Goal: Transaction & Acquisition: Obtain resource

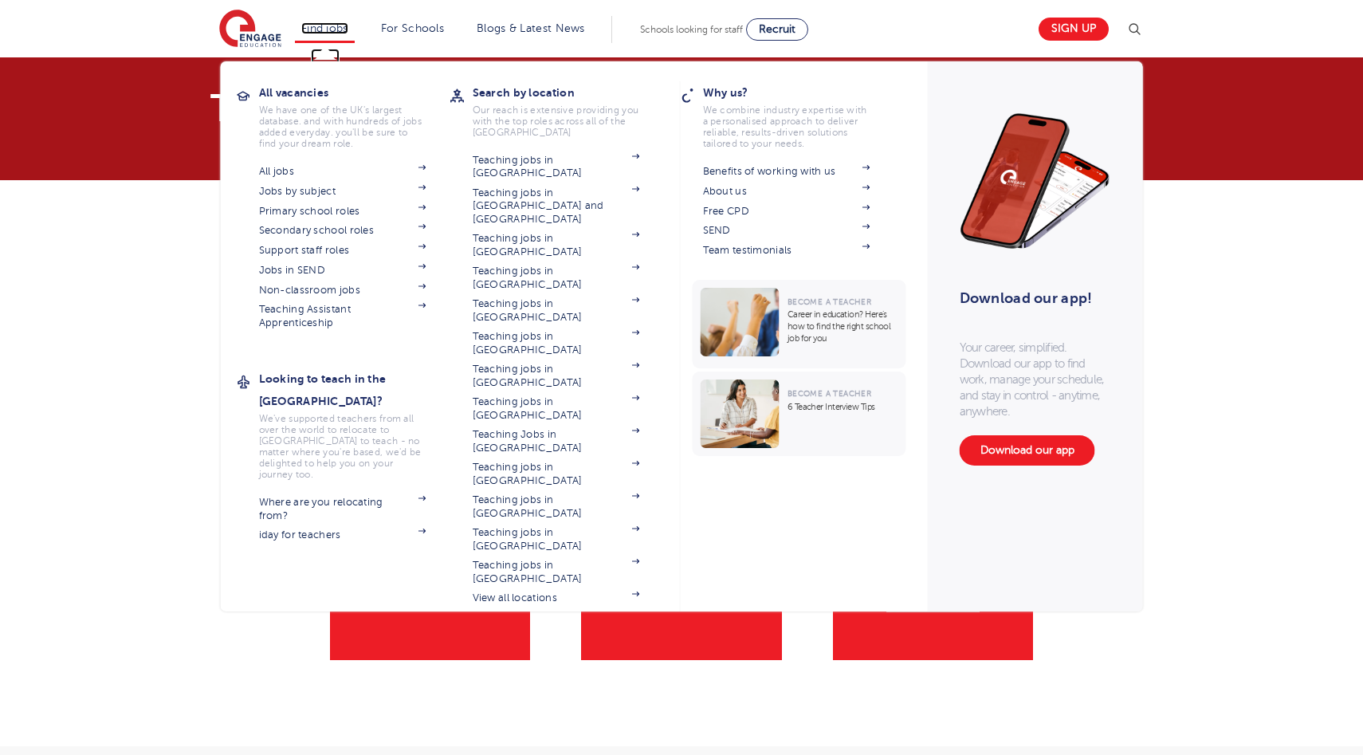
click at [332, 33] on link "Find jobs" at bounding box center [324, 28] width 47 height 12
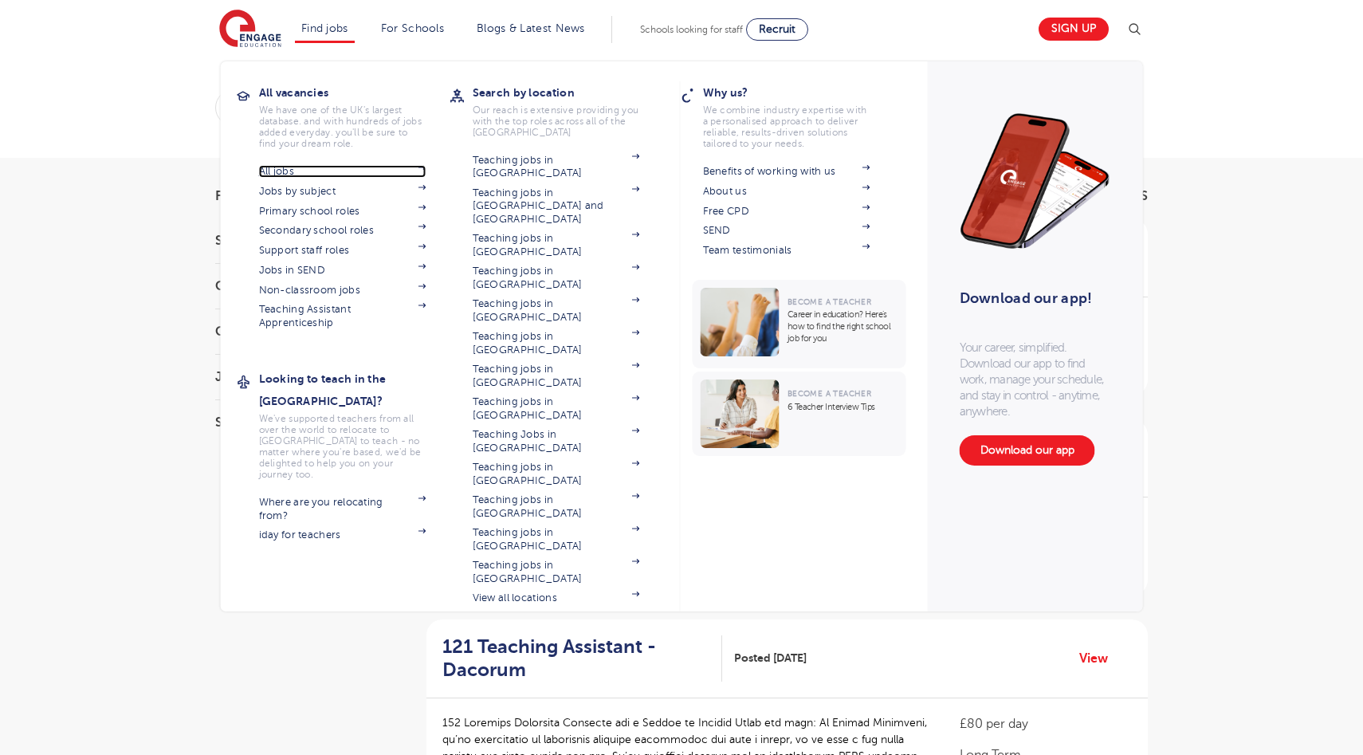
click at [309, 175] on link "All jobs" at bounding box center [342, 171] width 167 height 13
click at [572, 493] on link "Teaching jobs in [GEOGRAPHIC_DATA]" at bounding box center [556, 506] width 167 height 26
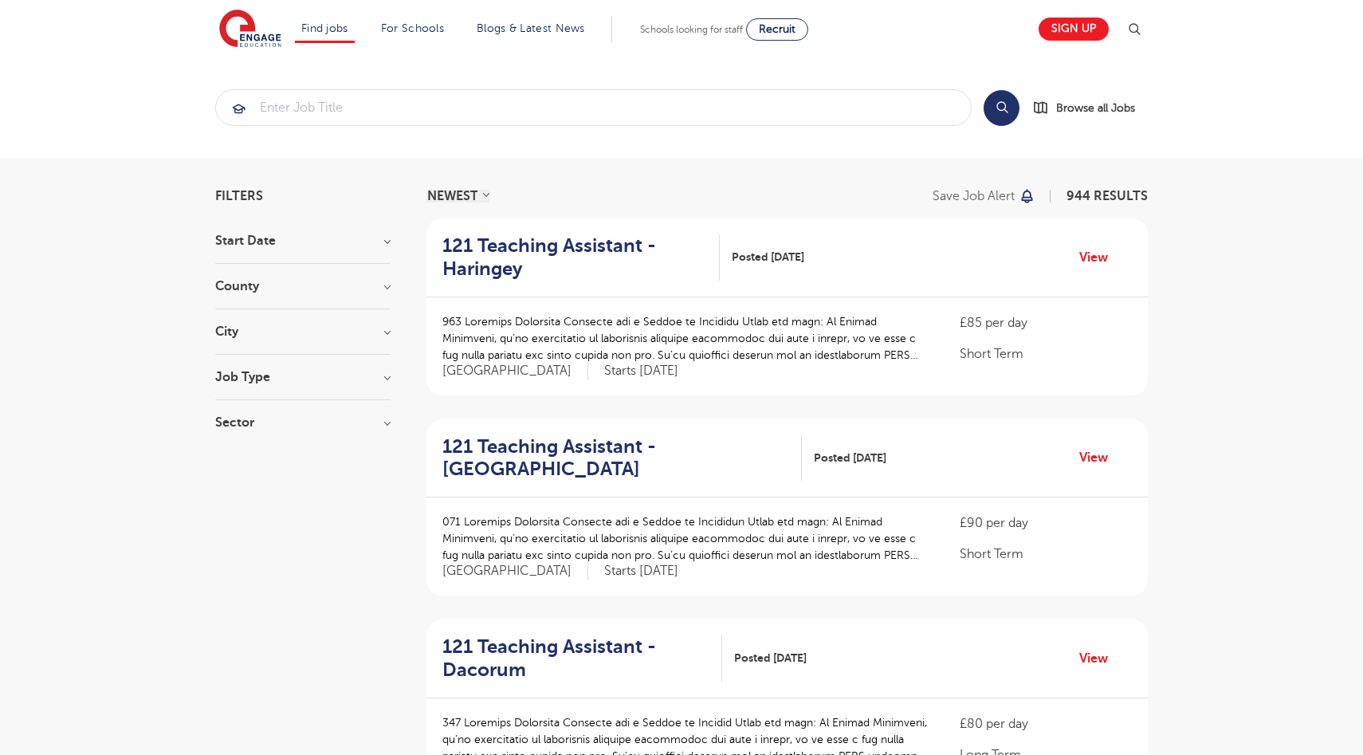
click at [389, 237] on h3 "Start Date" at bounding box center [302, 240] width 175 height 13
click at [250, 273] on span "September" at bounding box center [271, 273] width 64 height 14
click at [250, 273] on input "September 111" at bounding box center [244, 271] width 10 height 10
checkbox input "true"
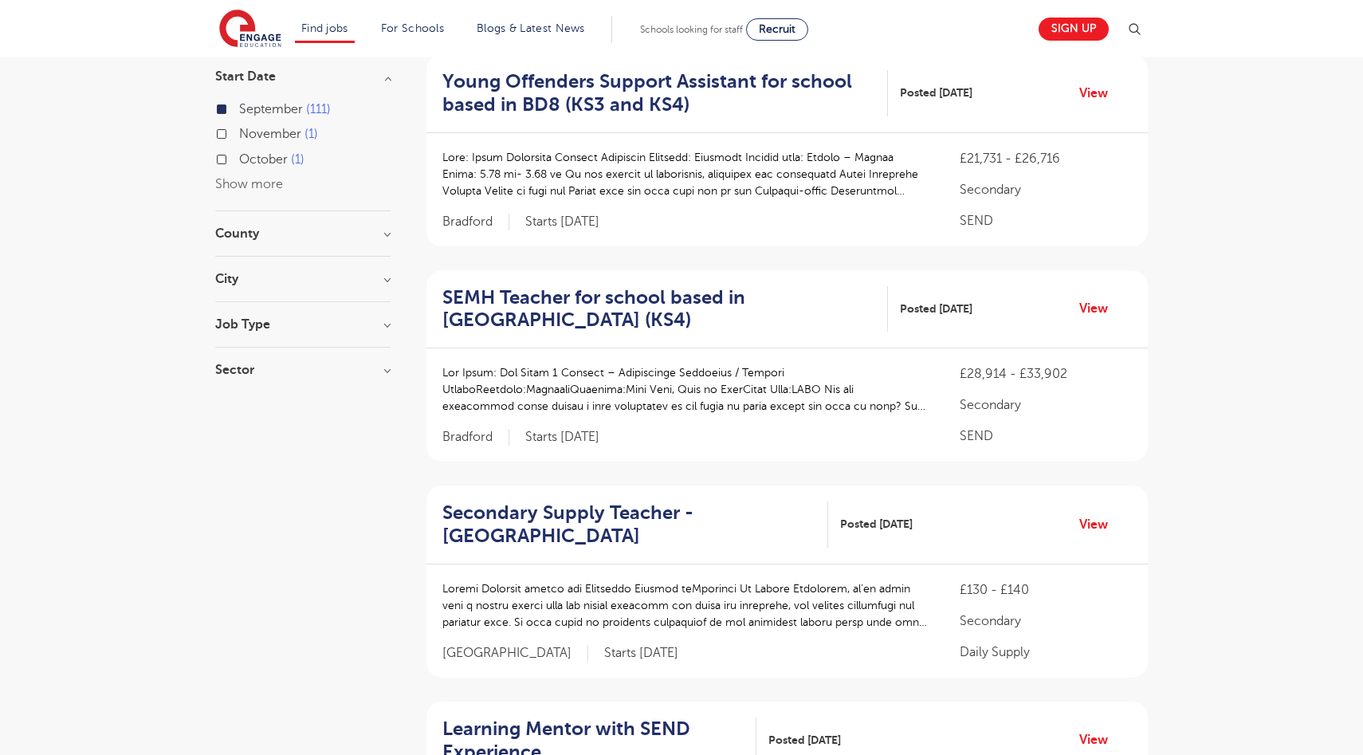
scroll to position [169, 0]
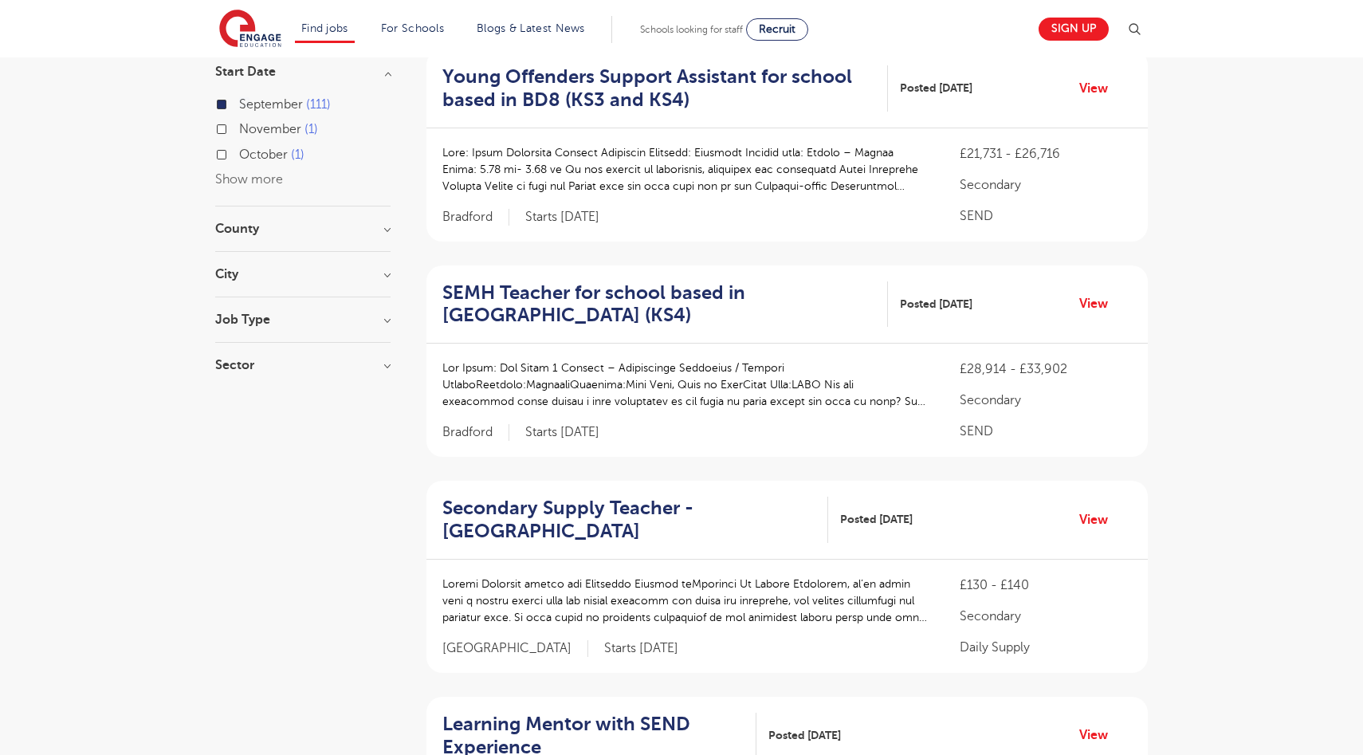
click at [302, 130] on label "November 1" at bounding box center [278, 129] width 79 height 21
click at [250, 130] on input "November 1" at bounding box center [244, 127] width 10 height 10
checkbox input "true"
click at [239, 102] on label "September 111" at bounding box center [285, 104] width 92 height 21
click at [239, 102] on input "September 111" at bounding box center [244, 102] width 10 height 10
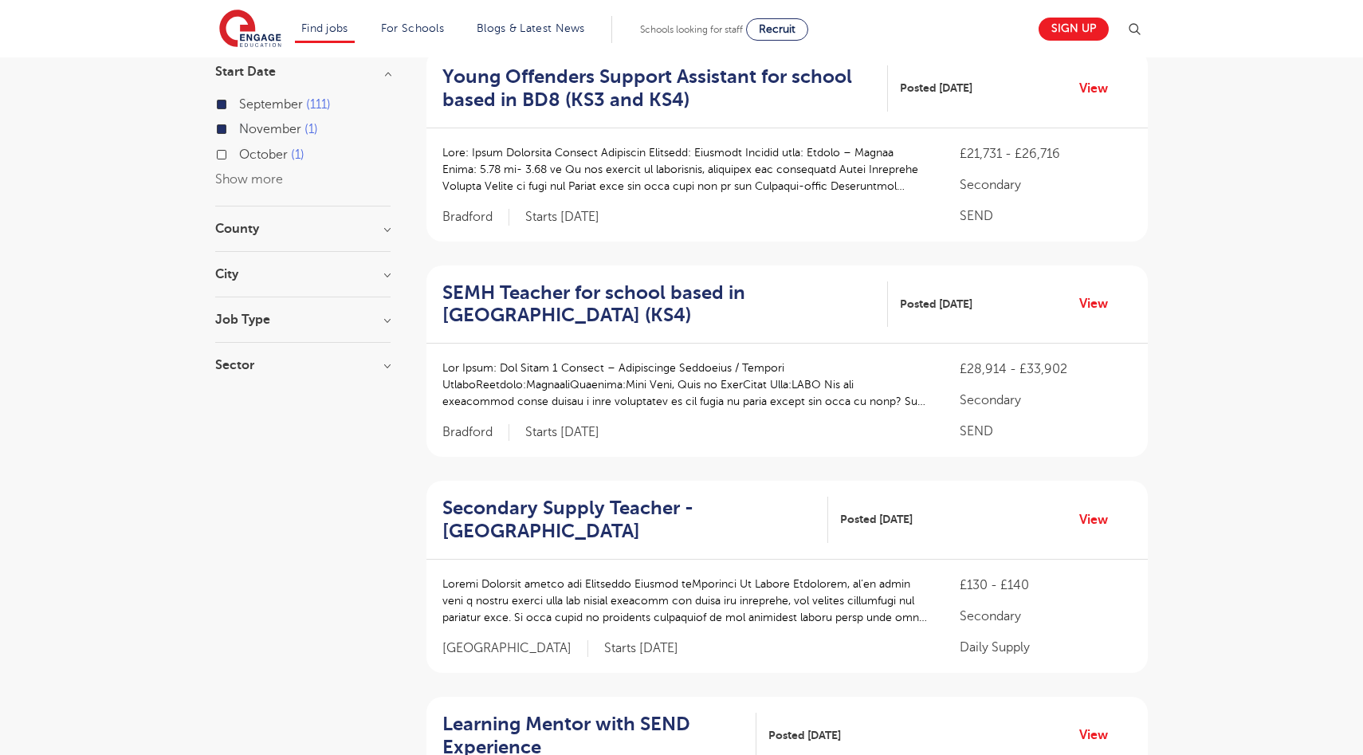
checkbox input "false"
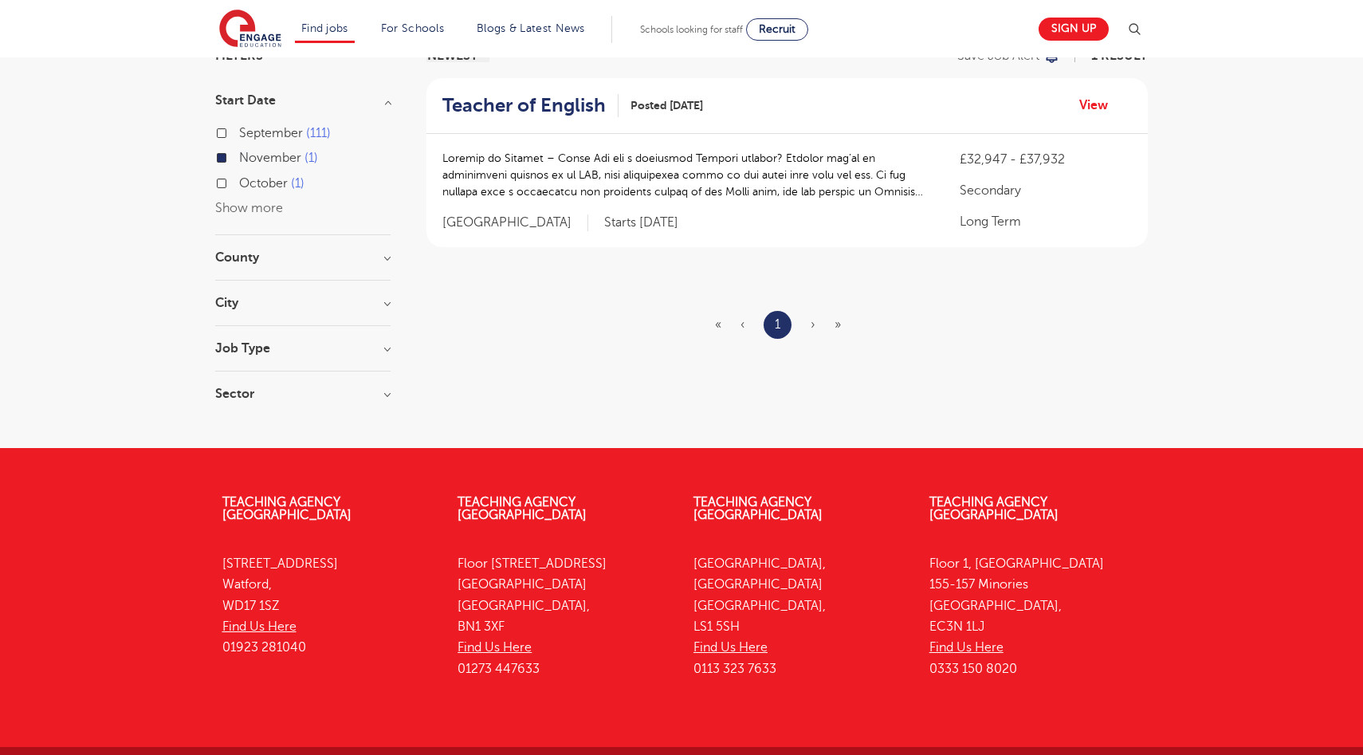
scroll to position [138, 0]
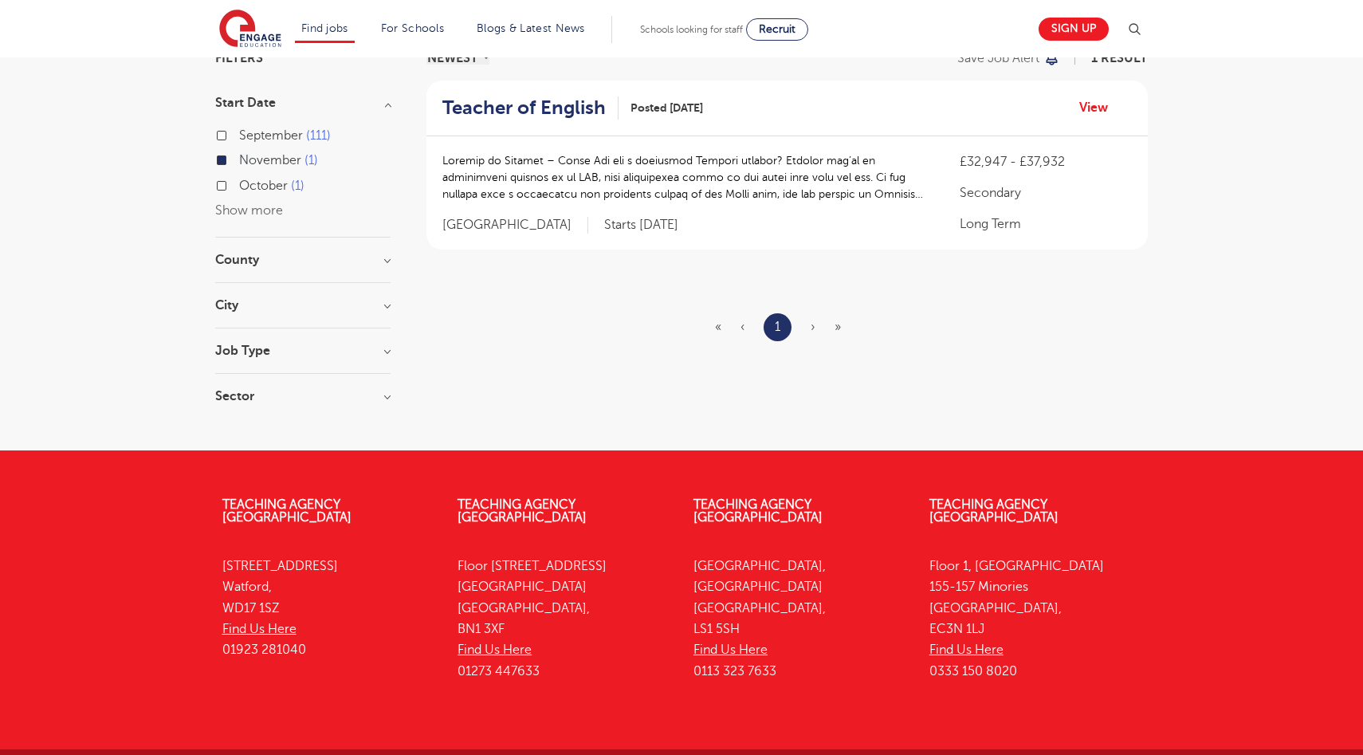
click at [239, 160] on label "November 1" at bounding box center [278, 160] width 79 height 21
click at [239, 160] on input "November 1" at bounding box center [244, 158] width 10 height 10
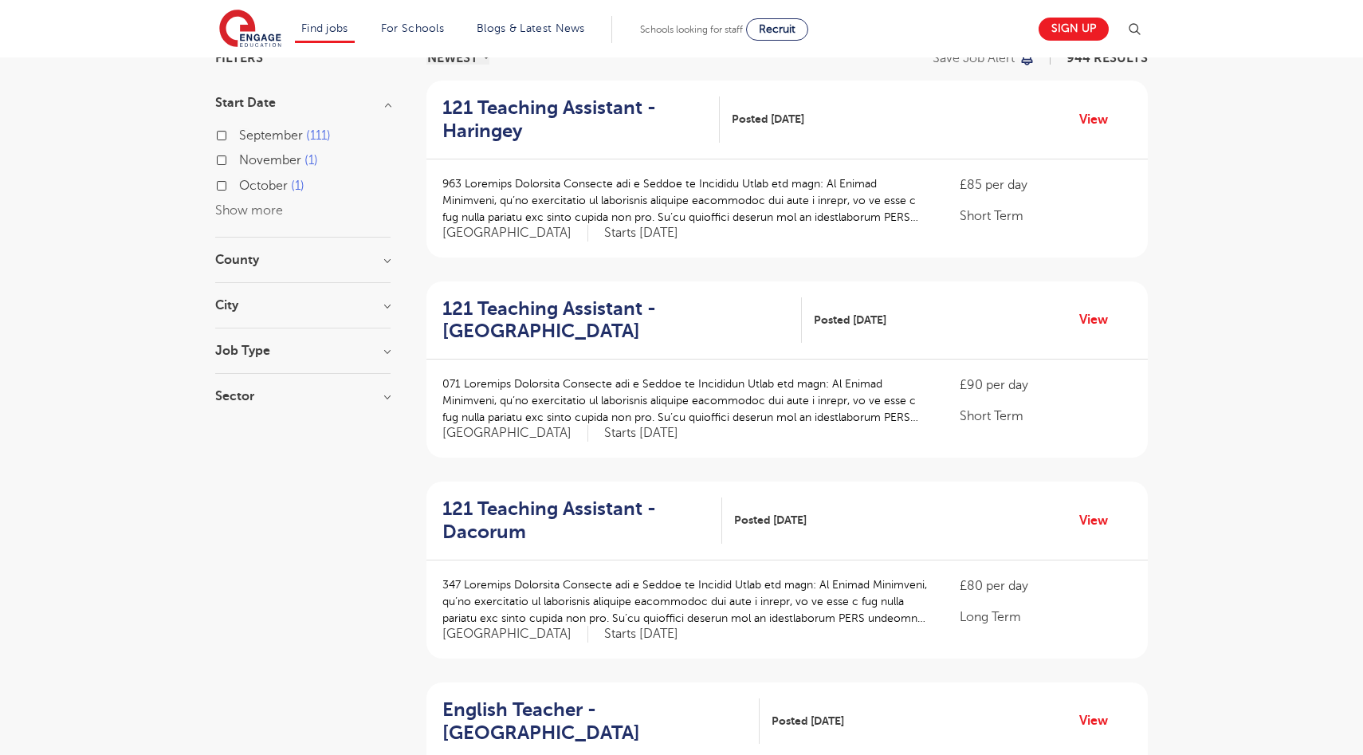
click at [239, 183] on label "October 1" at bounding box center [271, 185] width 65 height 21
click at [239, 183] on input "October 1" at bounding box center [244, 184] width 10 height 10
checkbox input "true"
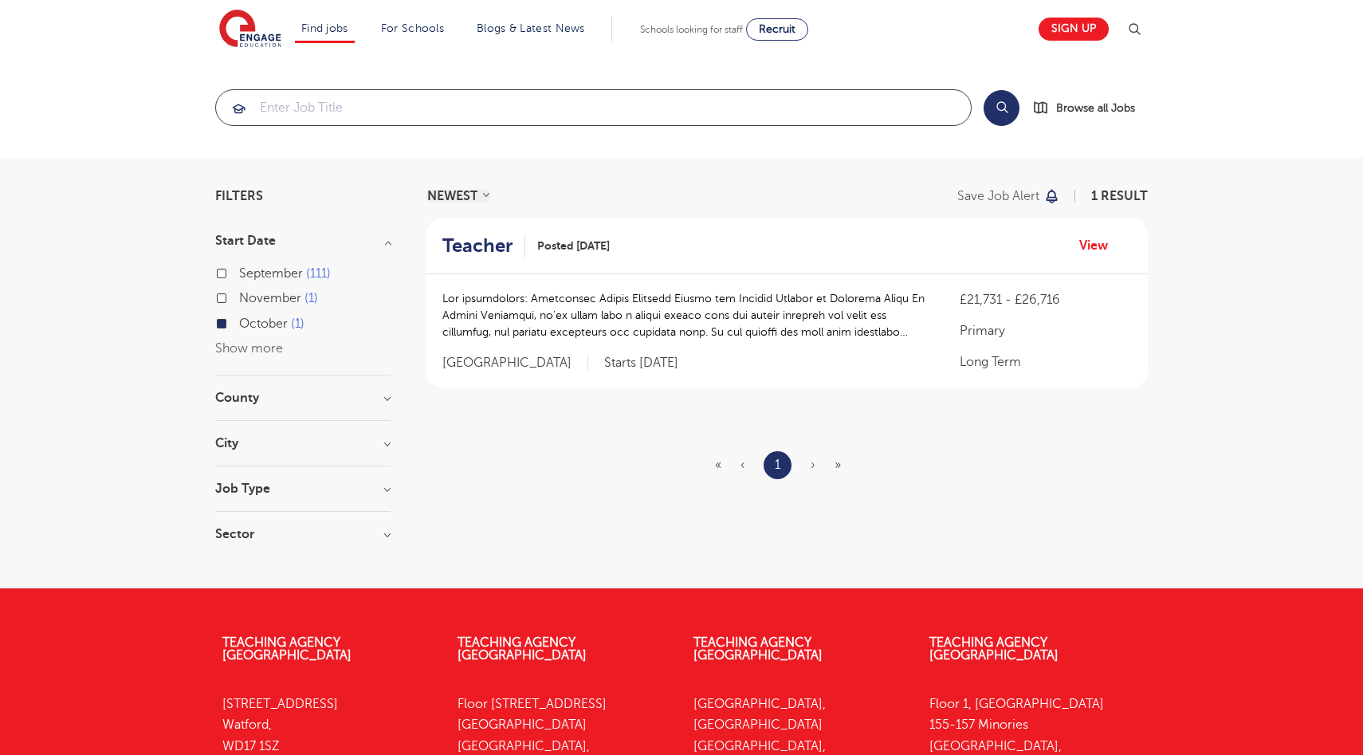
click at [519, 105] on input "search" at bounding box center [593, 107] width 755 height 35
click at [239, 324] on label "October 1" at bounding box center [271, 323] width 65 height 21
click at [239, 324] on input "October 1" at bounding box center [244, 322] width 10 height 10
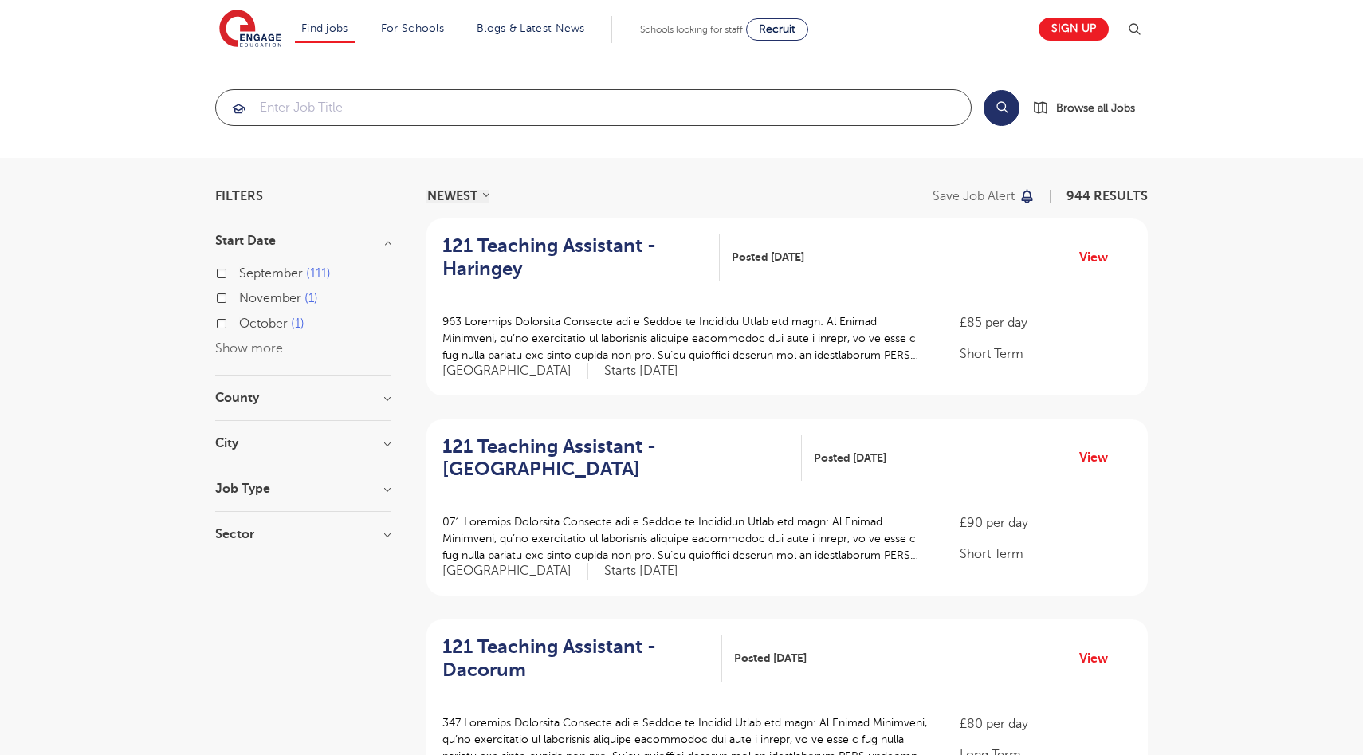
click at [297, 113] on input "search" at bounding box center [593, 107] width 755 height 35
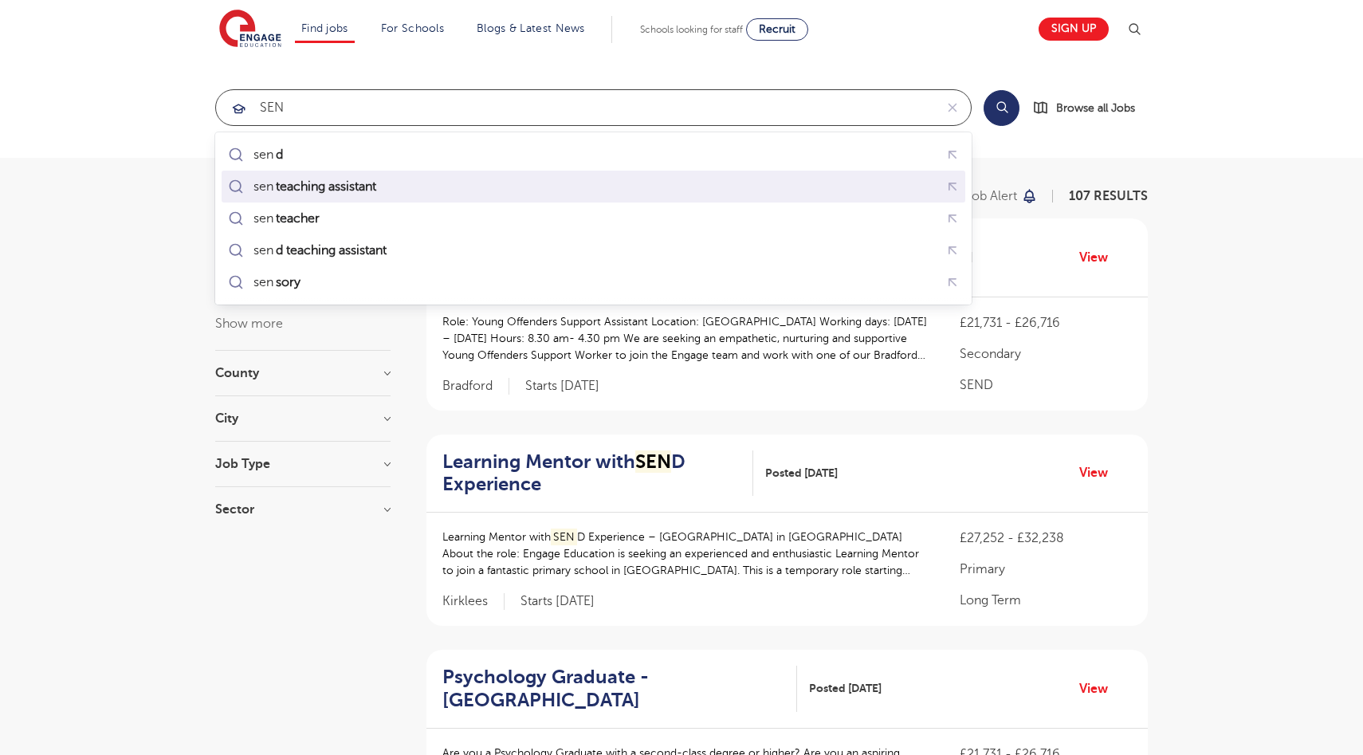
click at [239, 198] on div "sen teaching assistant" at bounding box center [593, 187] width 737 height 25
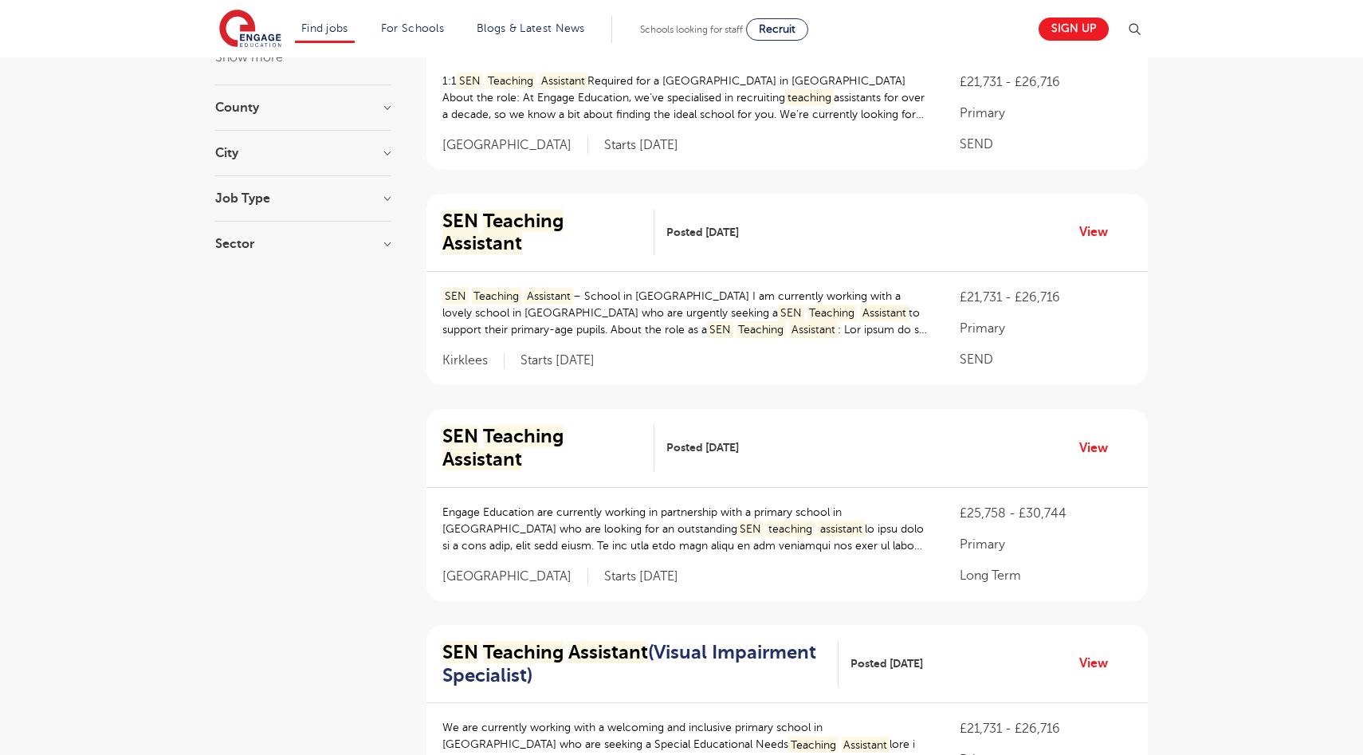
scroll to position [100, 0]
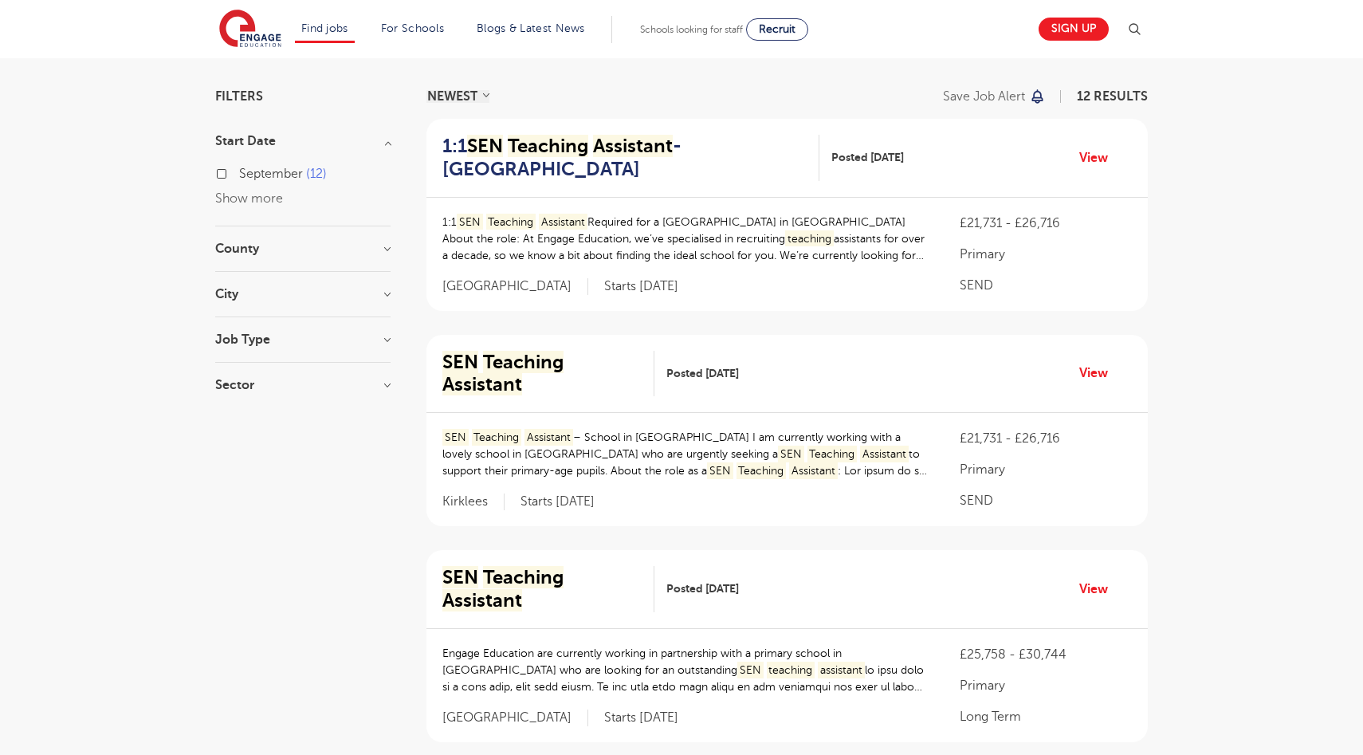
type input "sen teaching assistant"
click at [301, 236] on section "Start Date September 12 Show more County Kirklees 3 Leeds 3 Lambeth 2 Bradford …" at bounding box center [302, 271] width 175 height 273
click at [328, 245] on h3 "County" at bounding box center [302, 248] width 175 height 13
click at [237, 407] on button "Show more" at bounding box center [249, 406] width 68 height 14
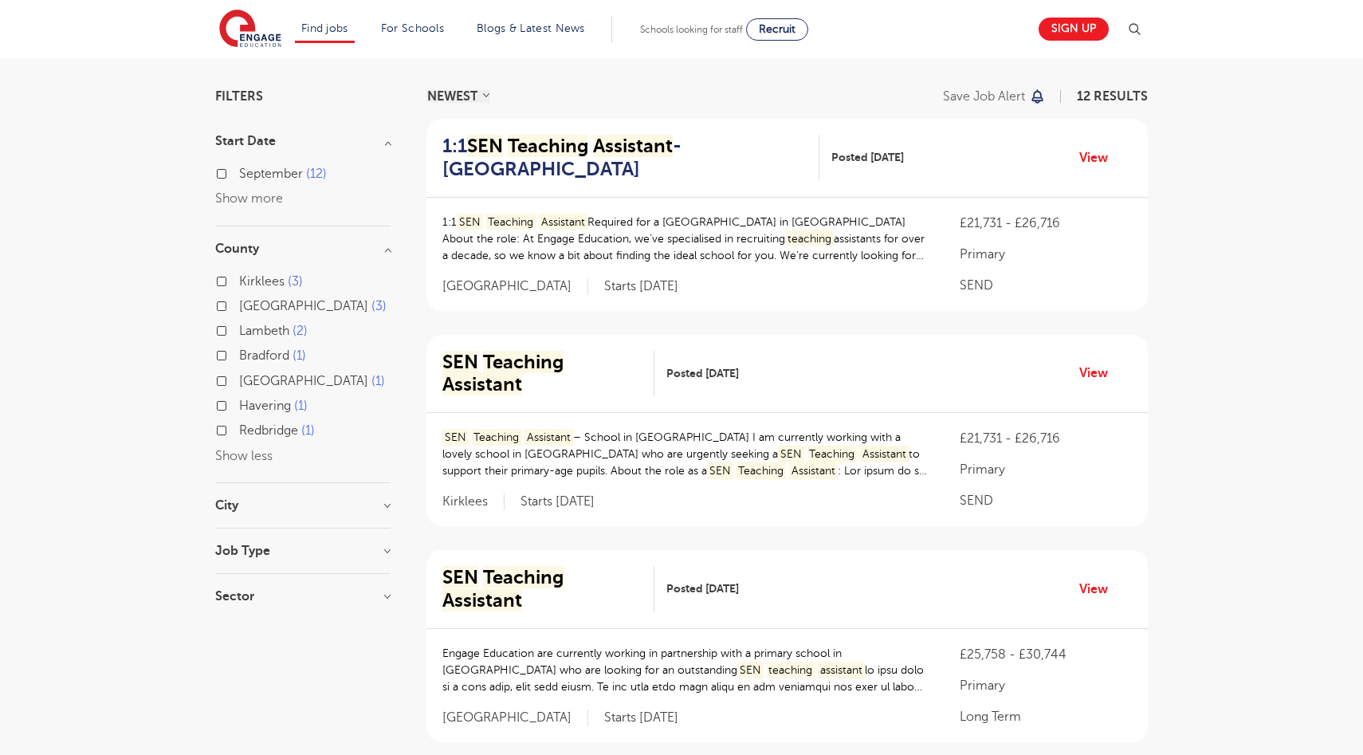
click at [278, 499] on h3 "City" at bounding box center [302, 505] width 175 height 13
click at [266, 667] on button "Show more" at bounding box center [249, 662] width 68 height 14
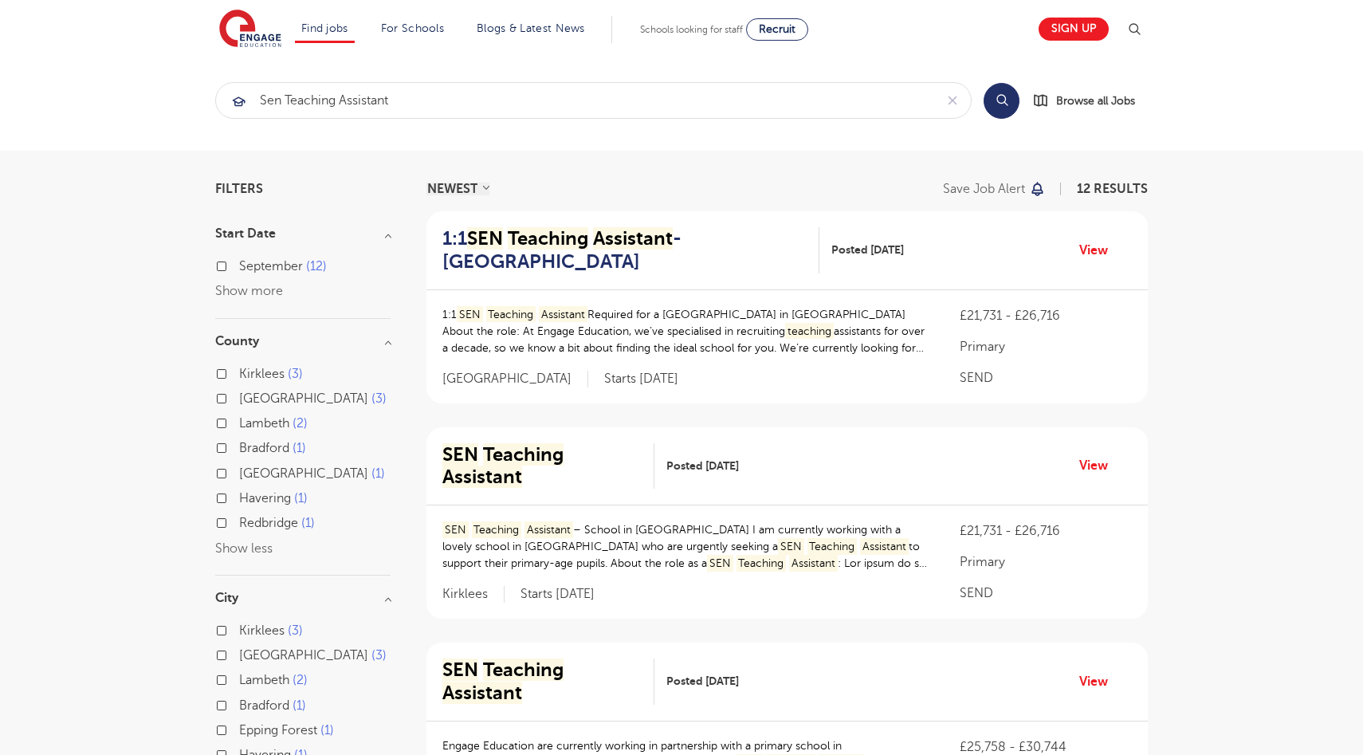
scroll to position [0, 0]
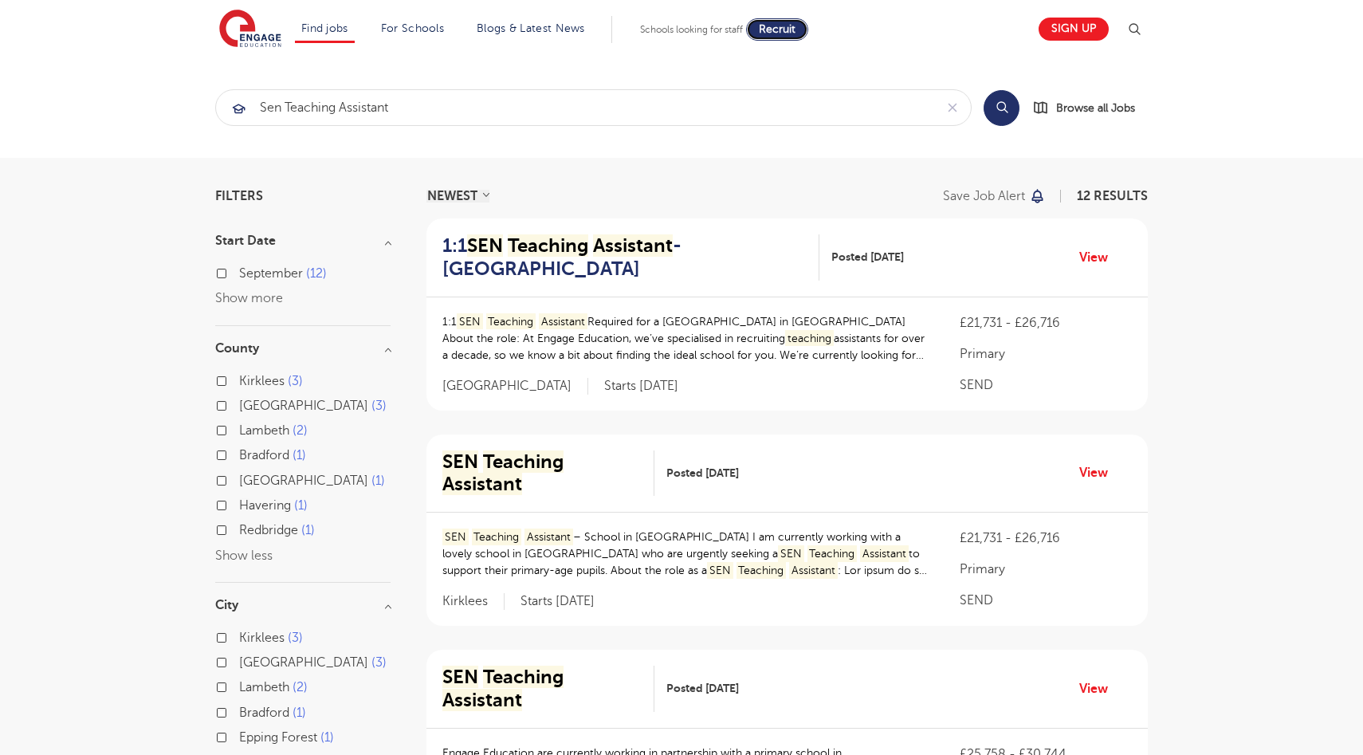
click at [781, 29] on span "Recruit" at bounding box center [777, 29] width 37 height 12
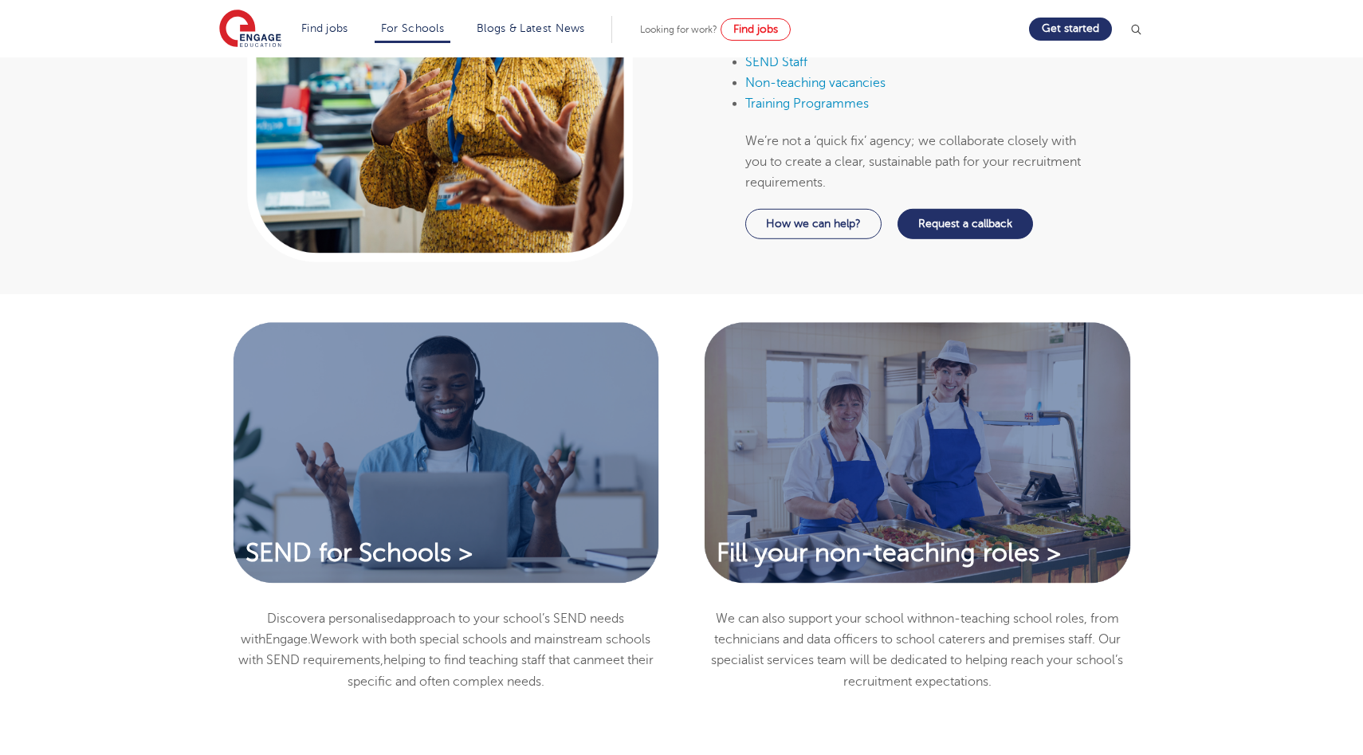
scroll to position [989, 0]
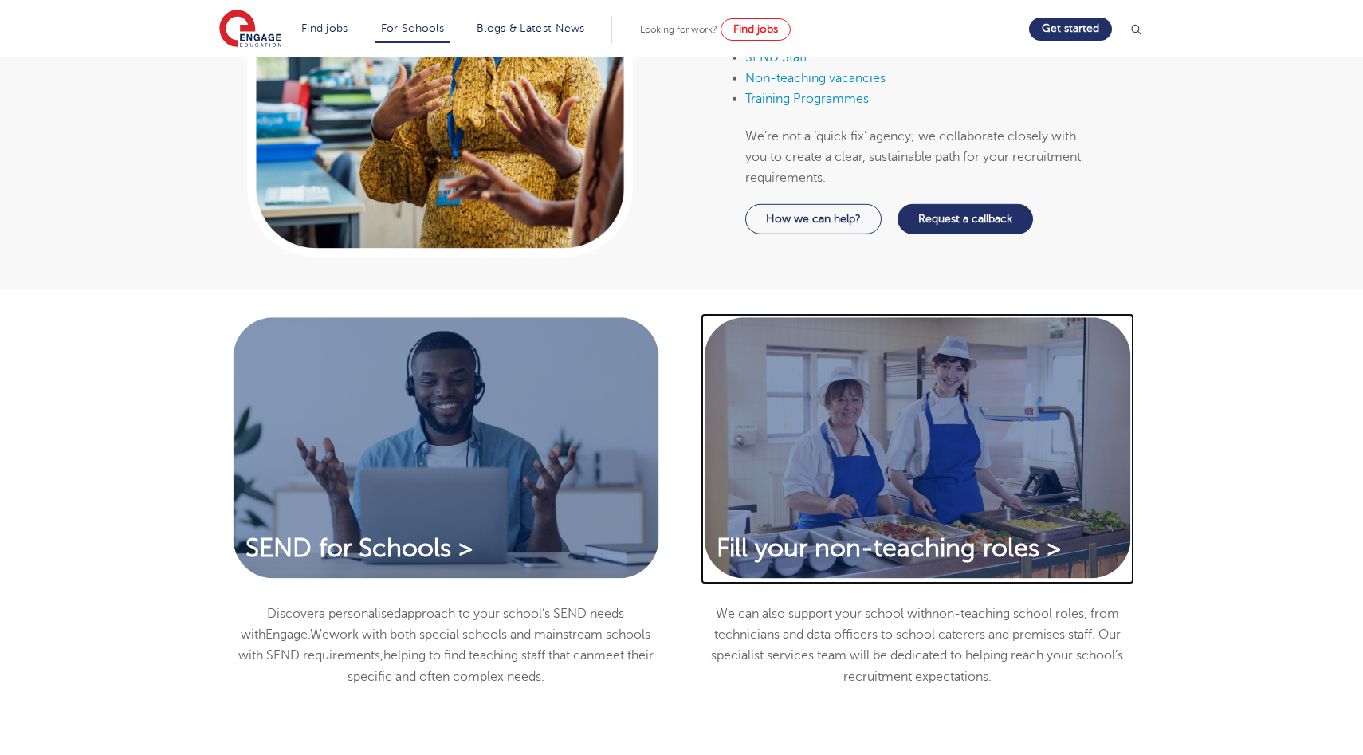
click at [757, 403] on img at bounding box center [918, 448] width 434 height 271
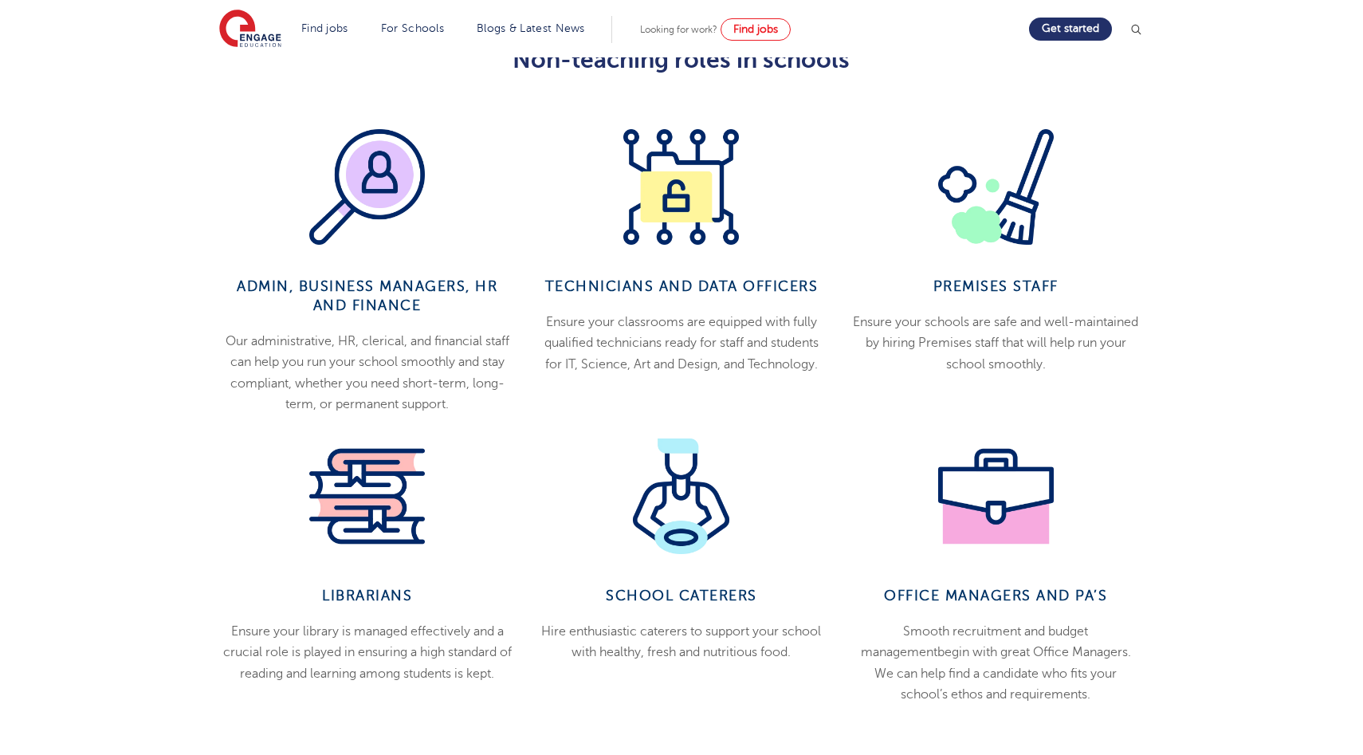
scroll to position [708, 0]
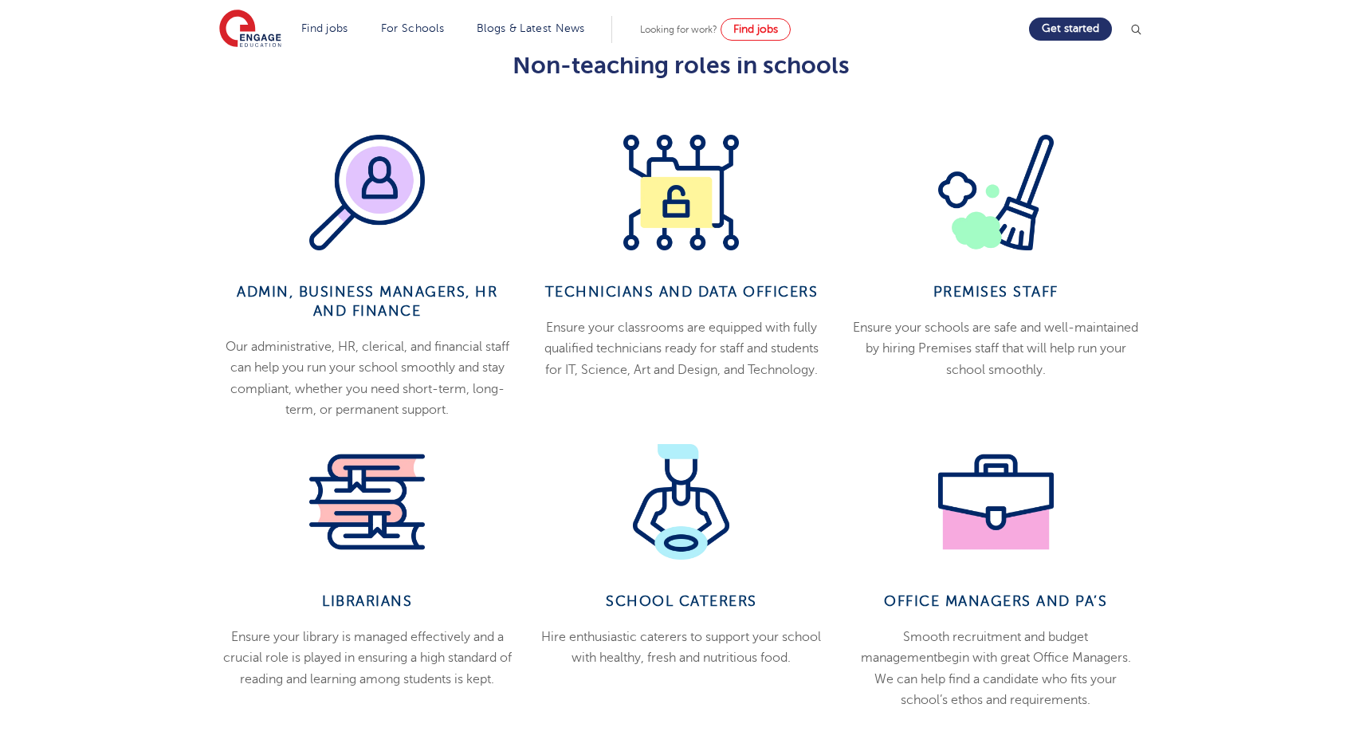
click at [703, 226] on img at bounding box center [681, 193] width 116 height 116
click at [695, 197] on img at bounding box center [681, 193] width 116 height 116
click at [697, 293] on span "Technicians and data officers" at bounding box center [681, 292] width 273 height 16
click at [686, 372] on p "Ensure your classrooms are equipped with fully qualified technicians ready for …" at bounding box center [682, 348] width 290 height 63
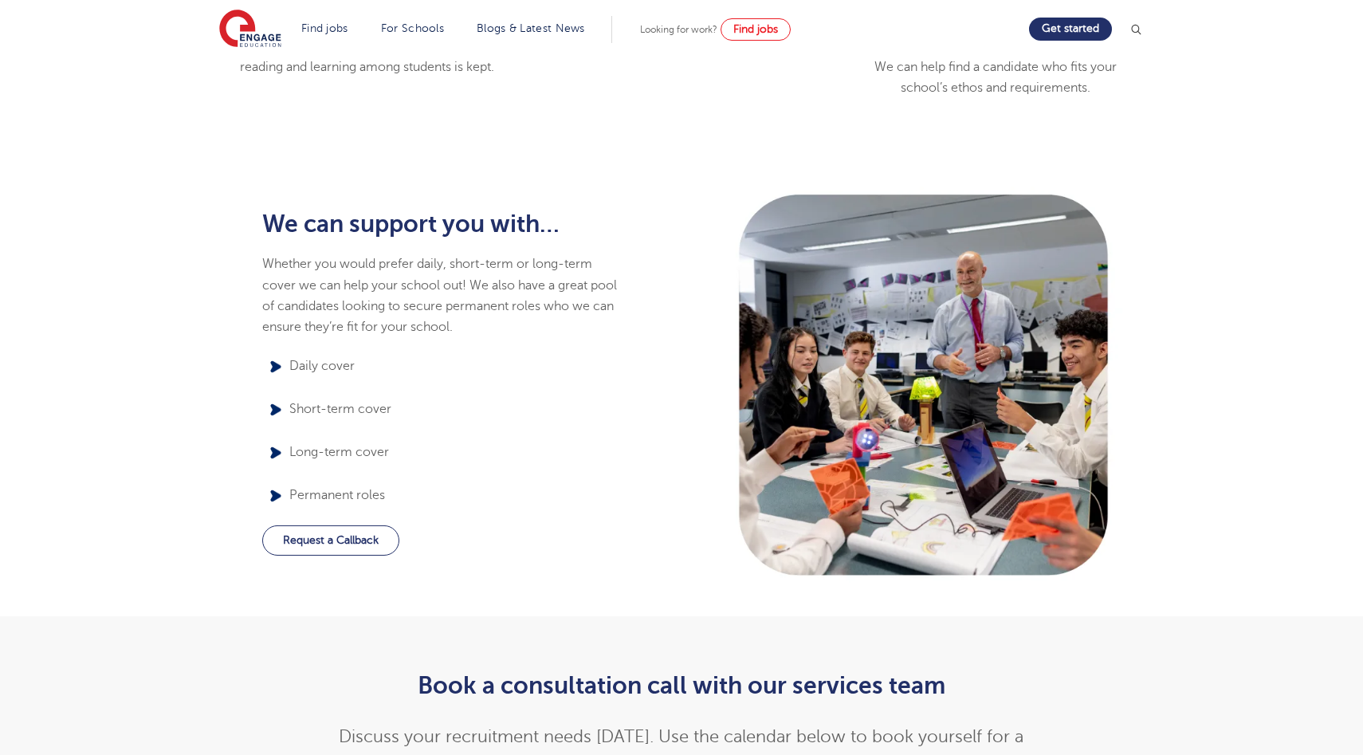
scroll to position [1319, 0]
click at [273, 452] on img at bounding box center [275, 453] width 27 height 27
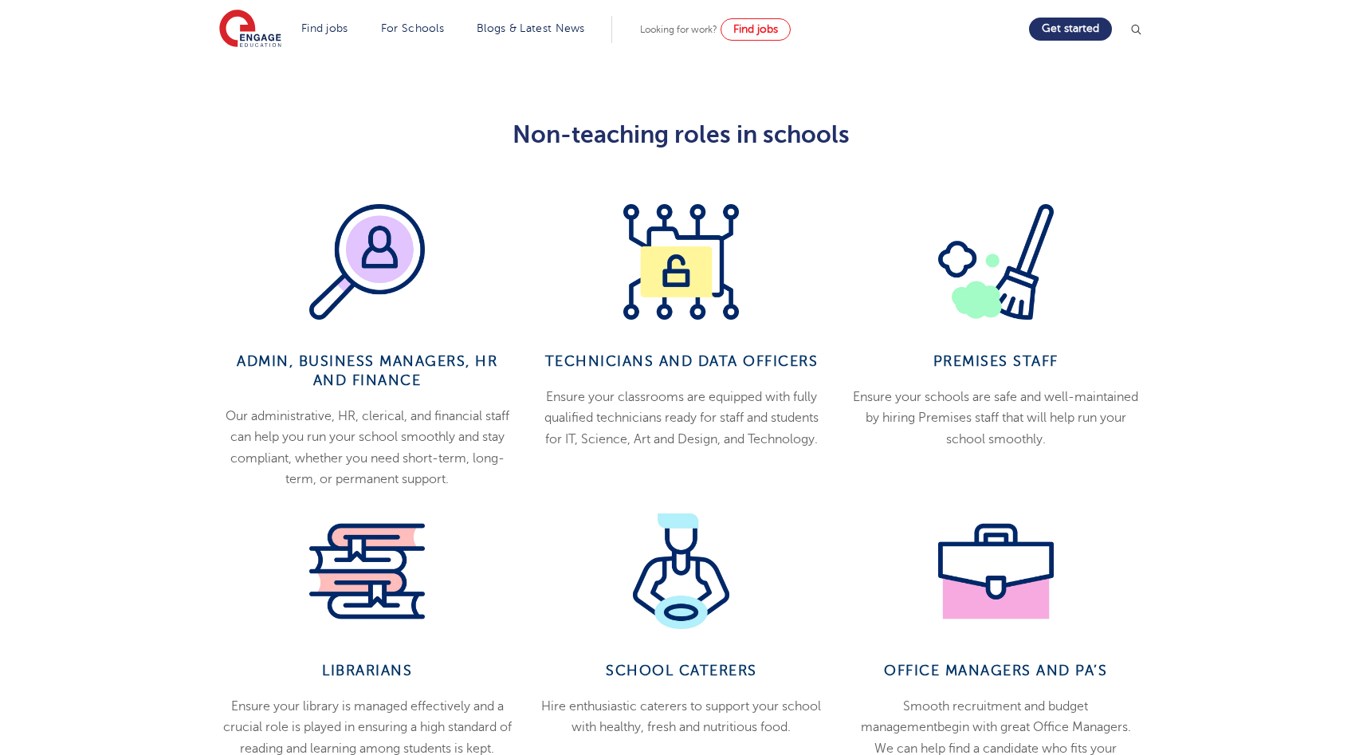
scroll to position [635, 0]
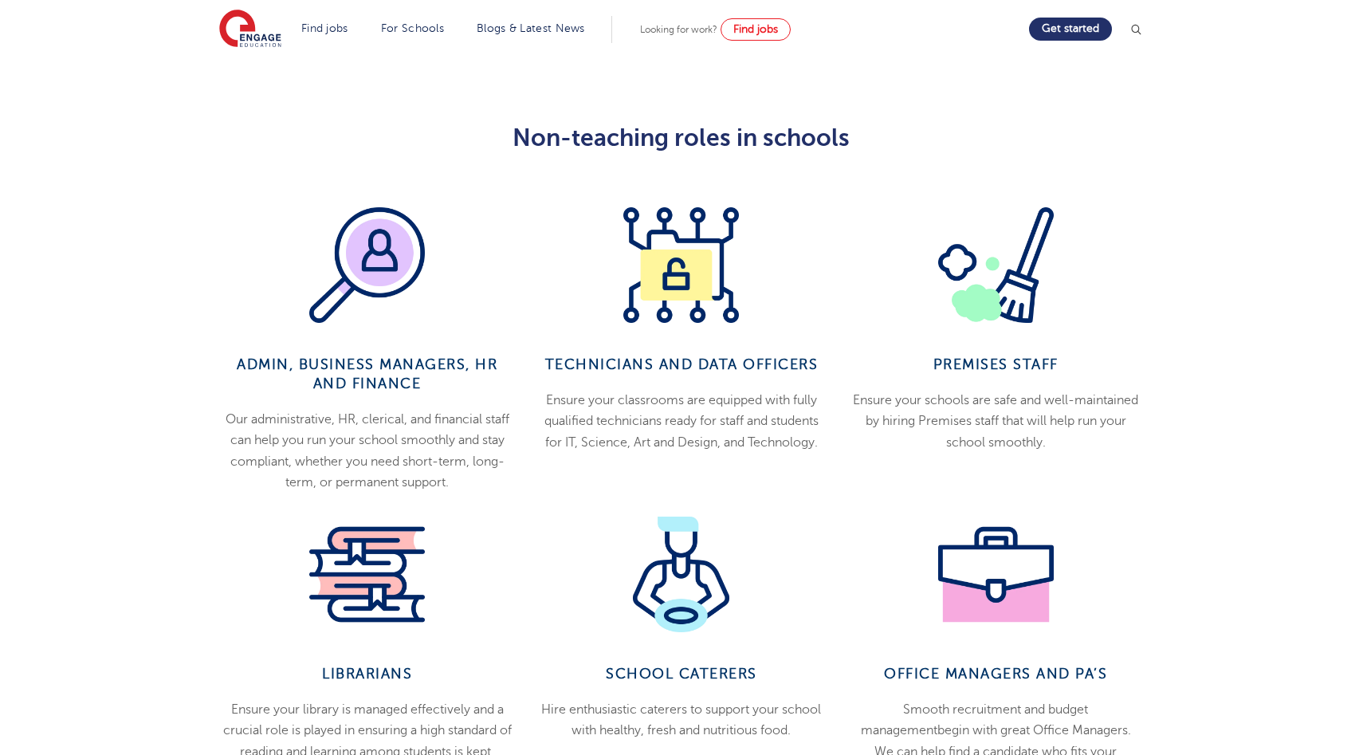
click at [416, 305] on img at bounding box center [367, 265] width 116 height 116
click at [383, 253] on img at bounding box center [367, 265] width 116 height 116
click at [383, 394] on div "Admin, Business managers, HR and Finance Our administrative, HR, clerical, and …" at bounding box center [367, 349] width 314 height 285
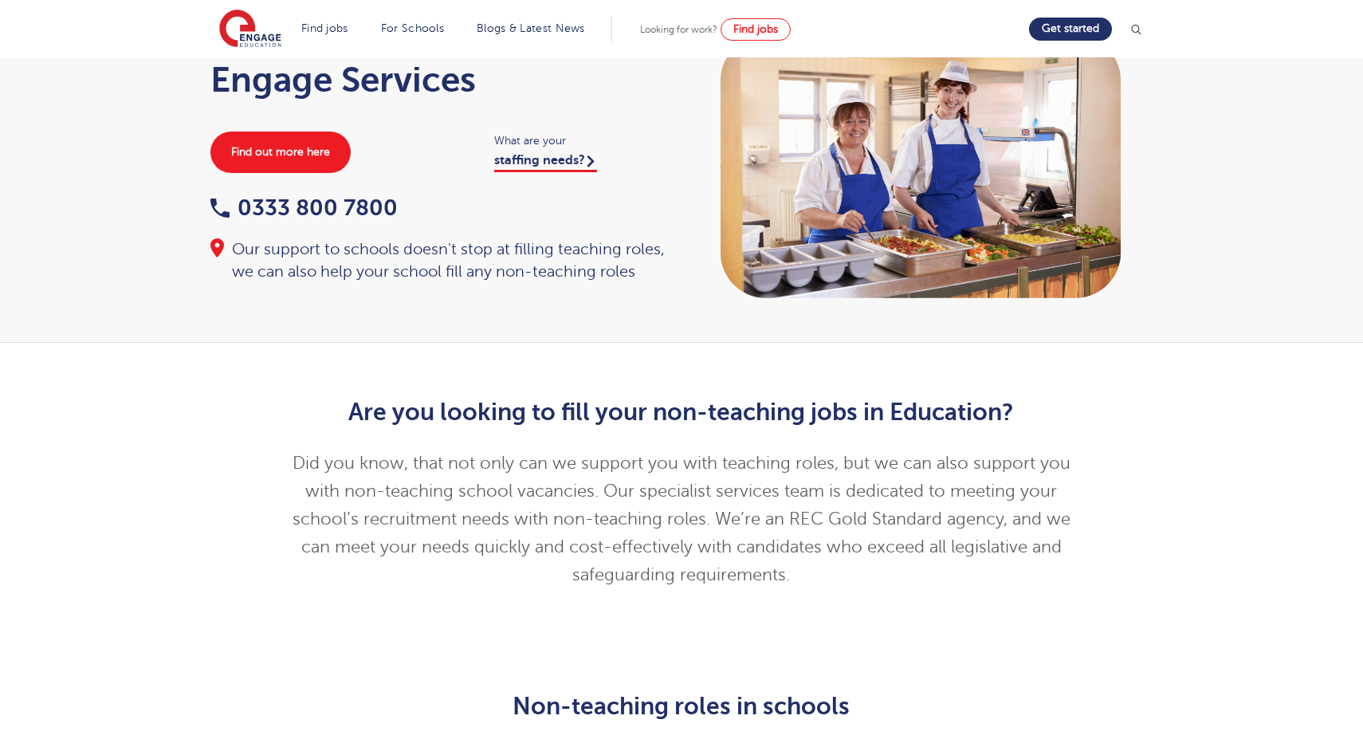
scroll to position [0, 0]
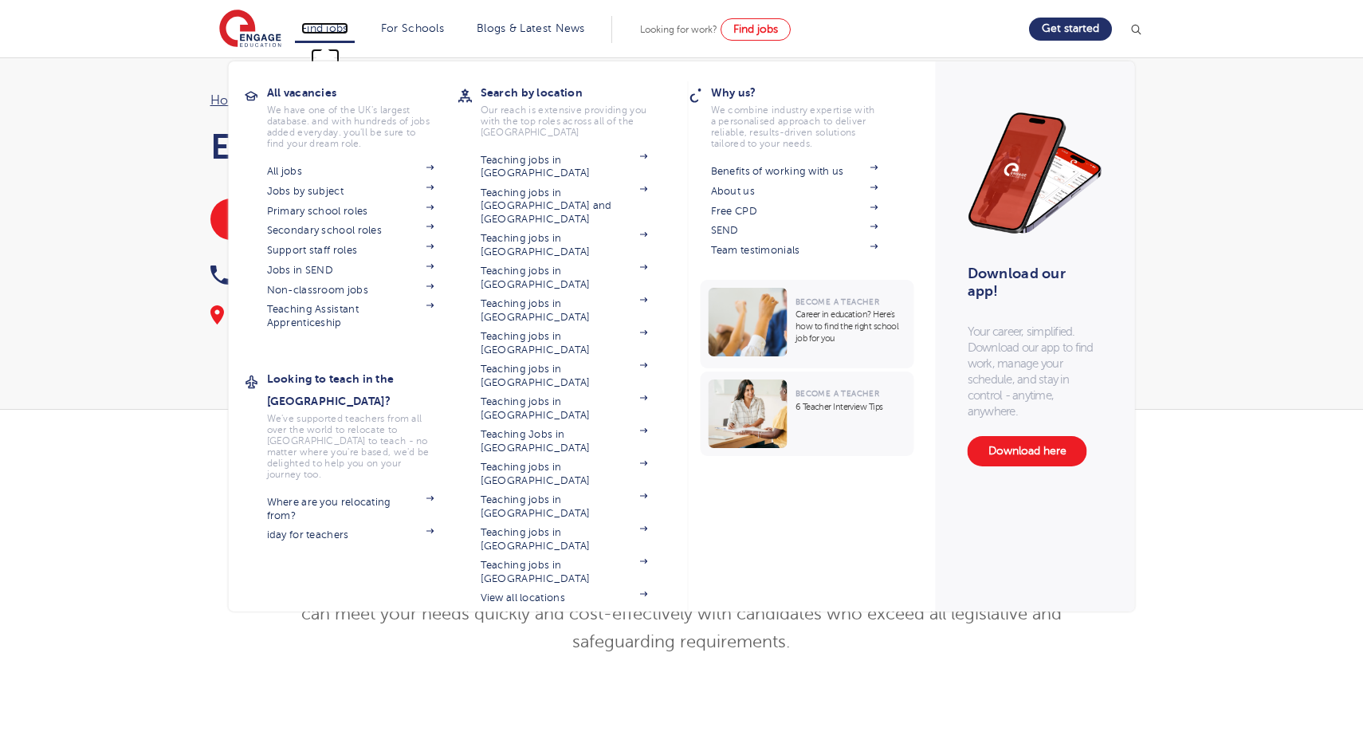
click at [339, 33] on link "Find jobs" at bounding box center [324, 28] width 47 height 12
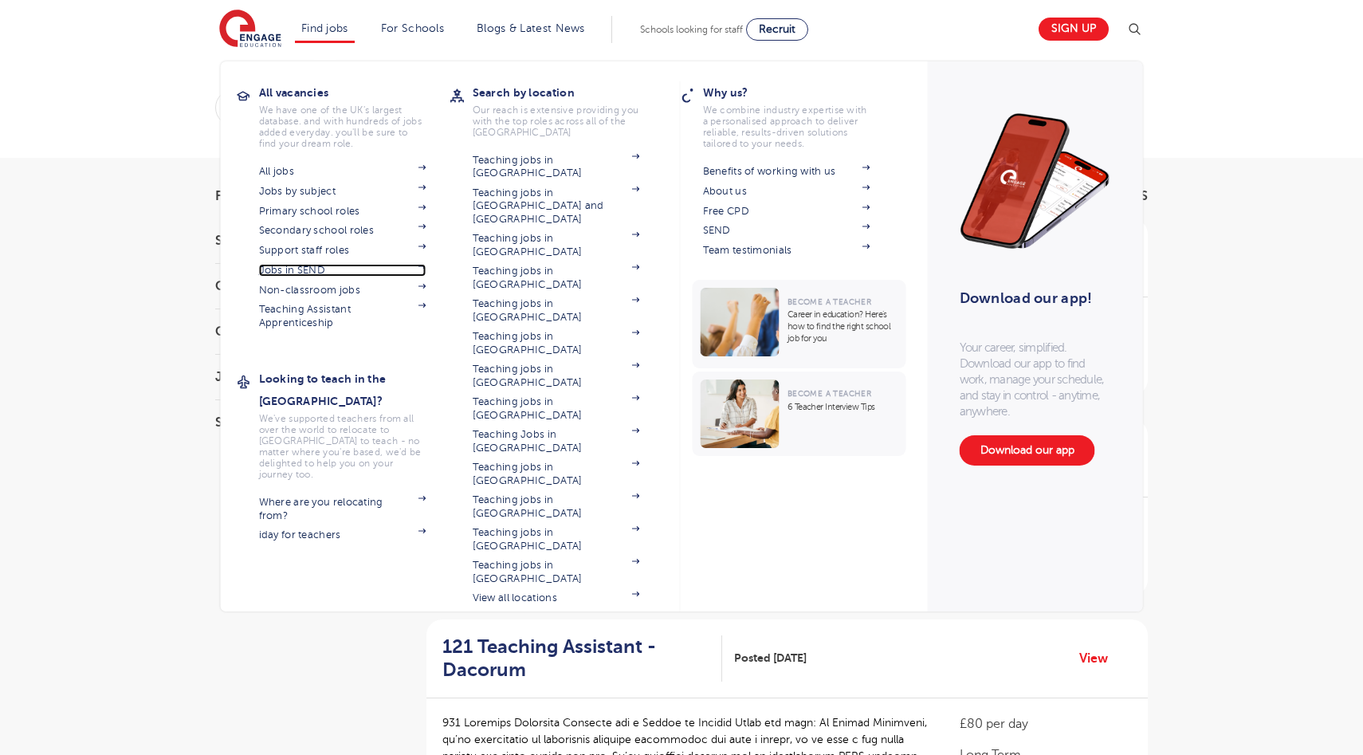
click at [329, 268] on link "Jobs in SEND" at bounding box center [342, 270] width 167 height 13
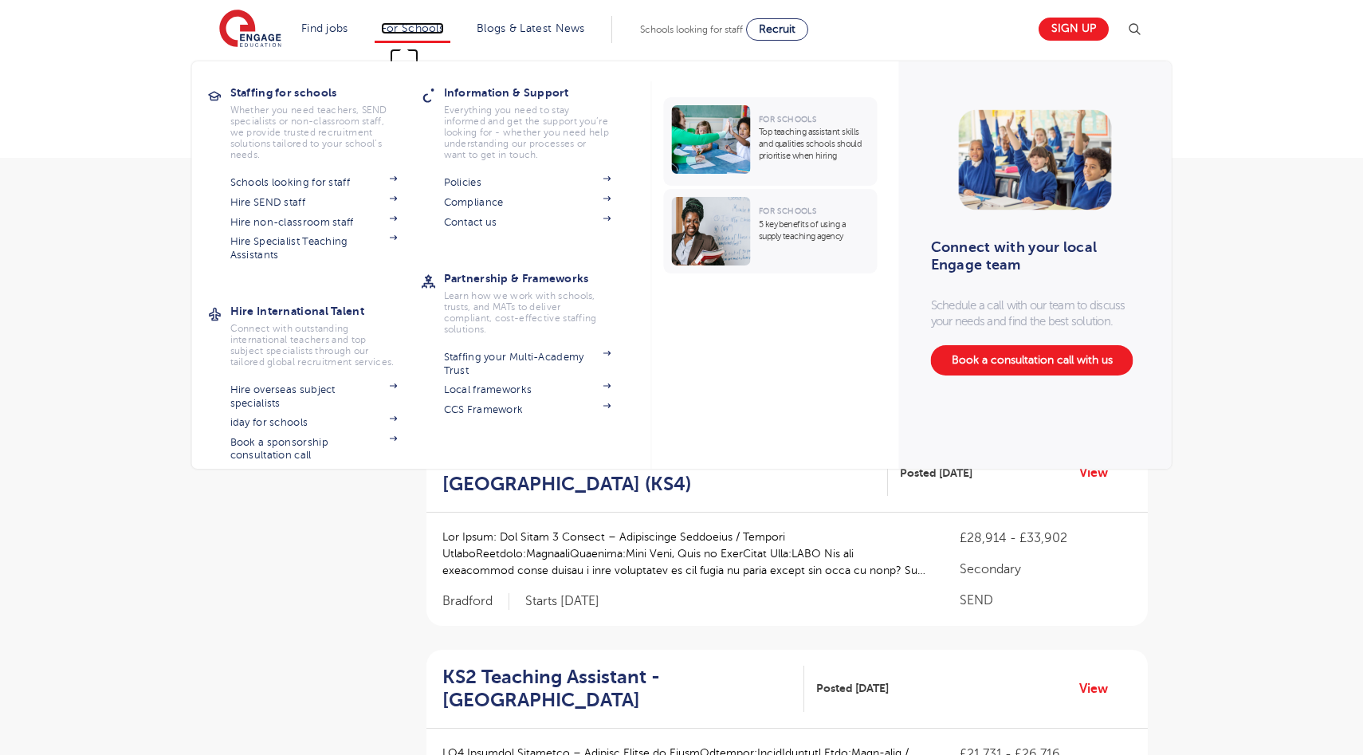
click at [415, 26] on link "For Schools" at bounding box center [412, 28] width 63 height 12
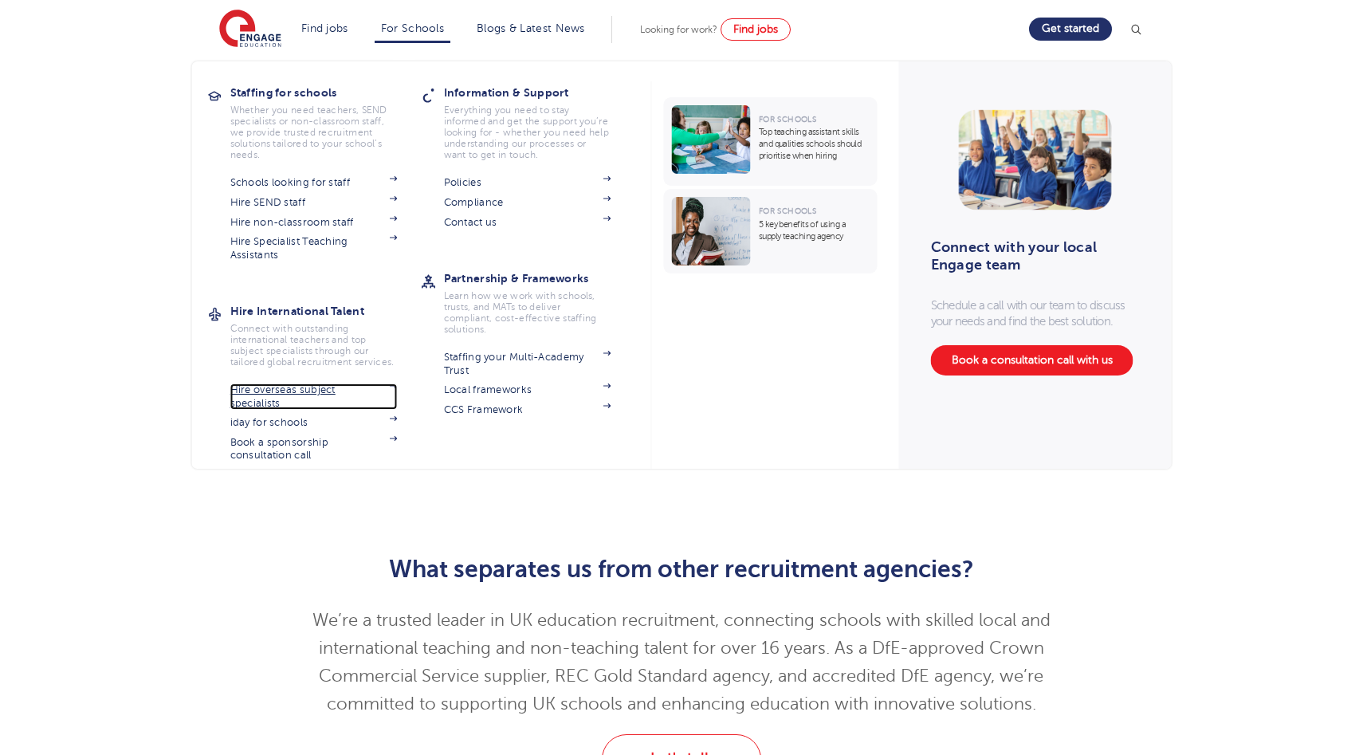
click at [390, 384] on img at bounding box center [394, 385] width 8 height 5
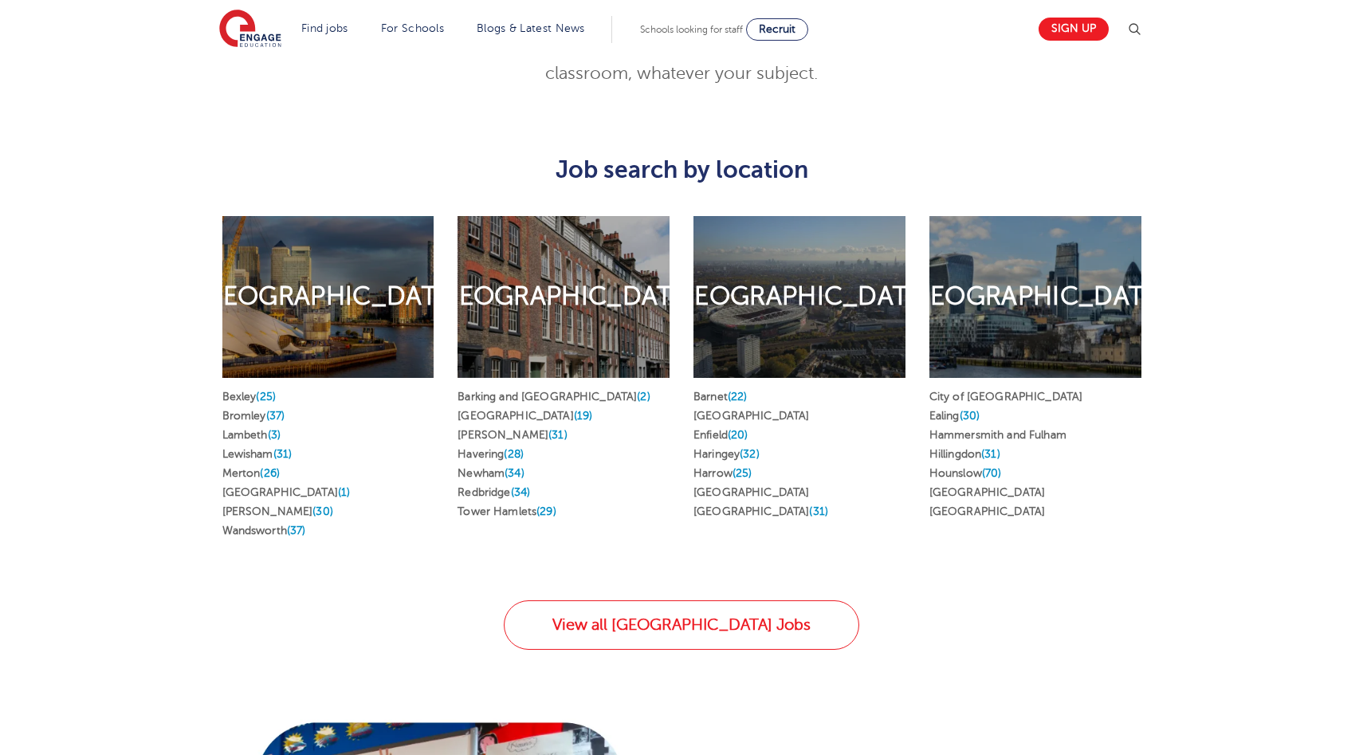
scroll to position [808, 0]
click at [1030, 313] on h2 "[GEOGRAPHIC_DATA]" at bounding box center [1034, 295] width 263 height 33
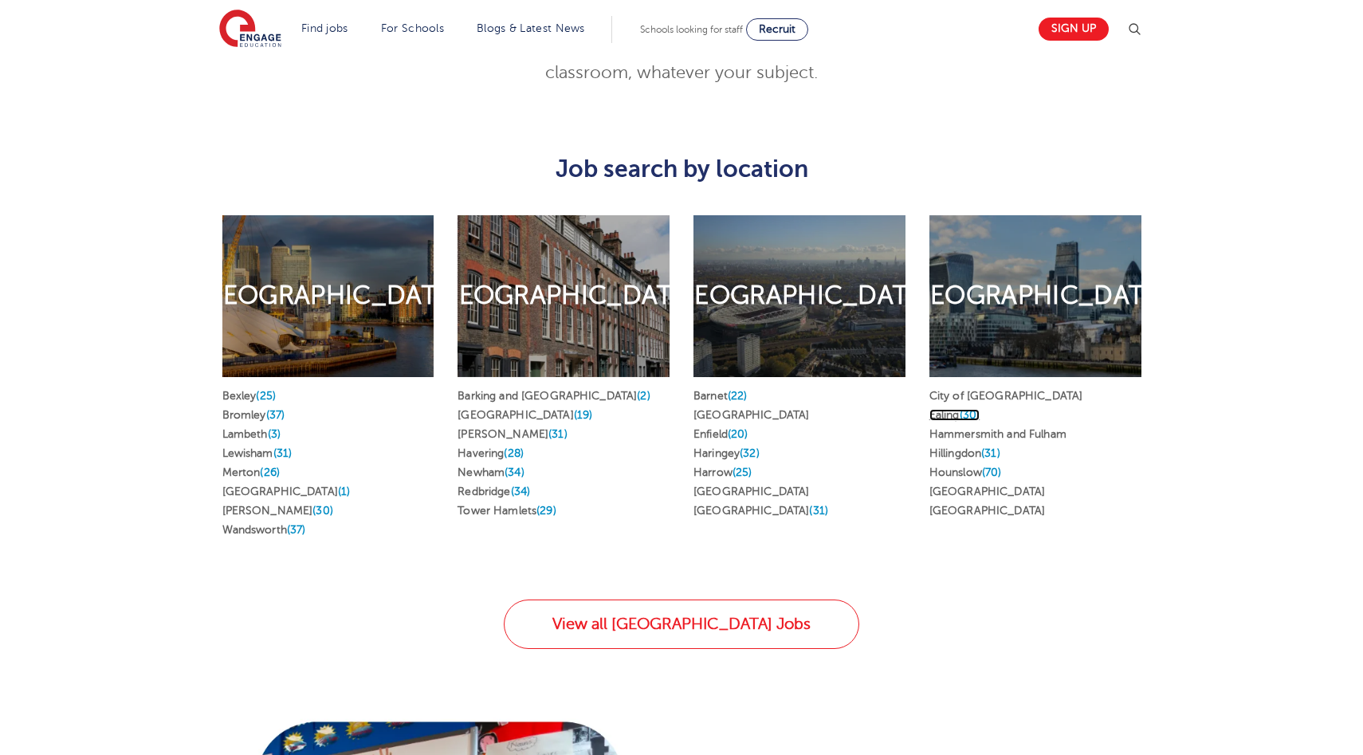
click at [955, 409] on link "Ealing (30)" at bounding box center [955, 415] width 50 height 12
click at [977, 466] on link "Hounslow (70)" at bounding box center [966, 472] width 73 height 12
click at [969, 447] on link "Hillingdon (31)" at bounding box center [965, 453] width 71 height 12
click at [970, 486] on link "Richmond upon Thames" at bounding box center [988, 492] width 116 height 12
click at [743, 466] on span "(25)" at bounding box center [743, 472] width 20 height 12
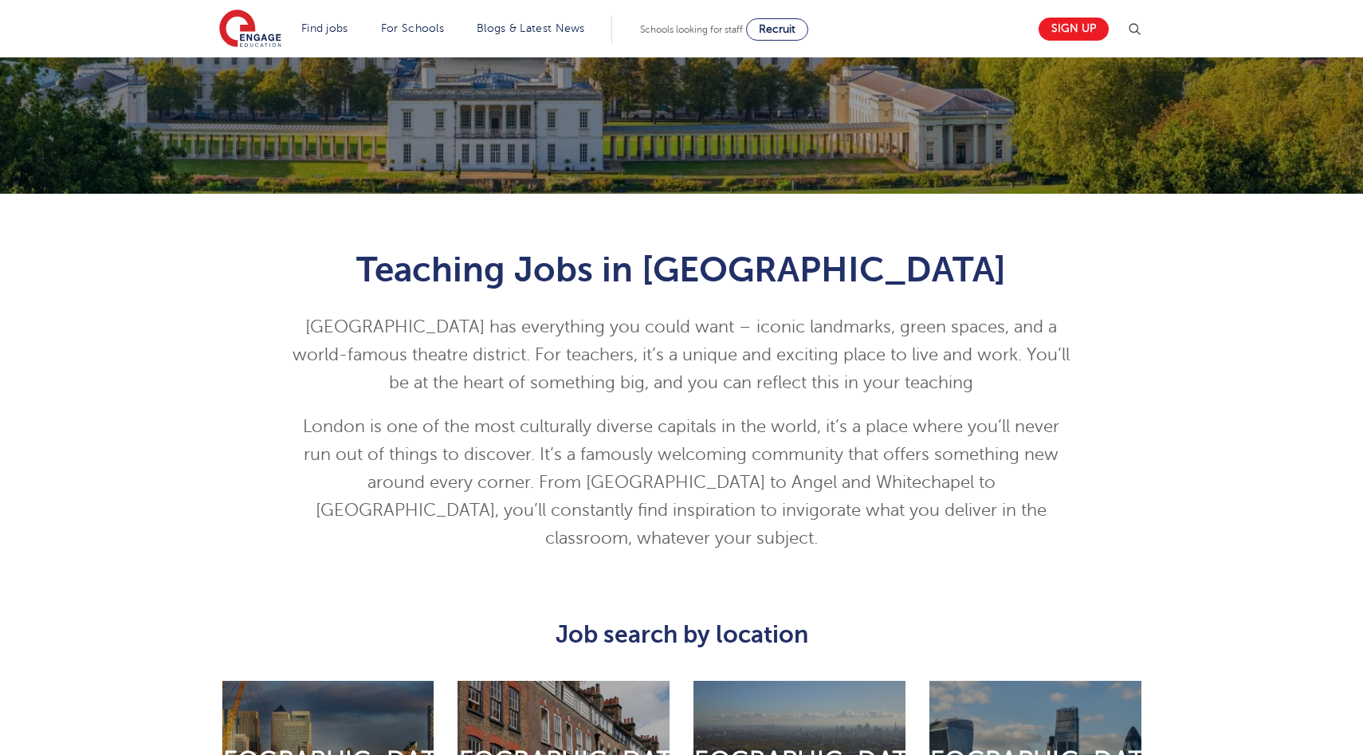
scroll to position [0, 0]
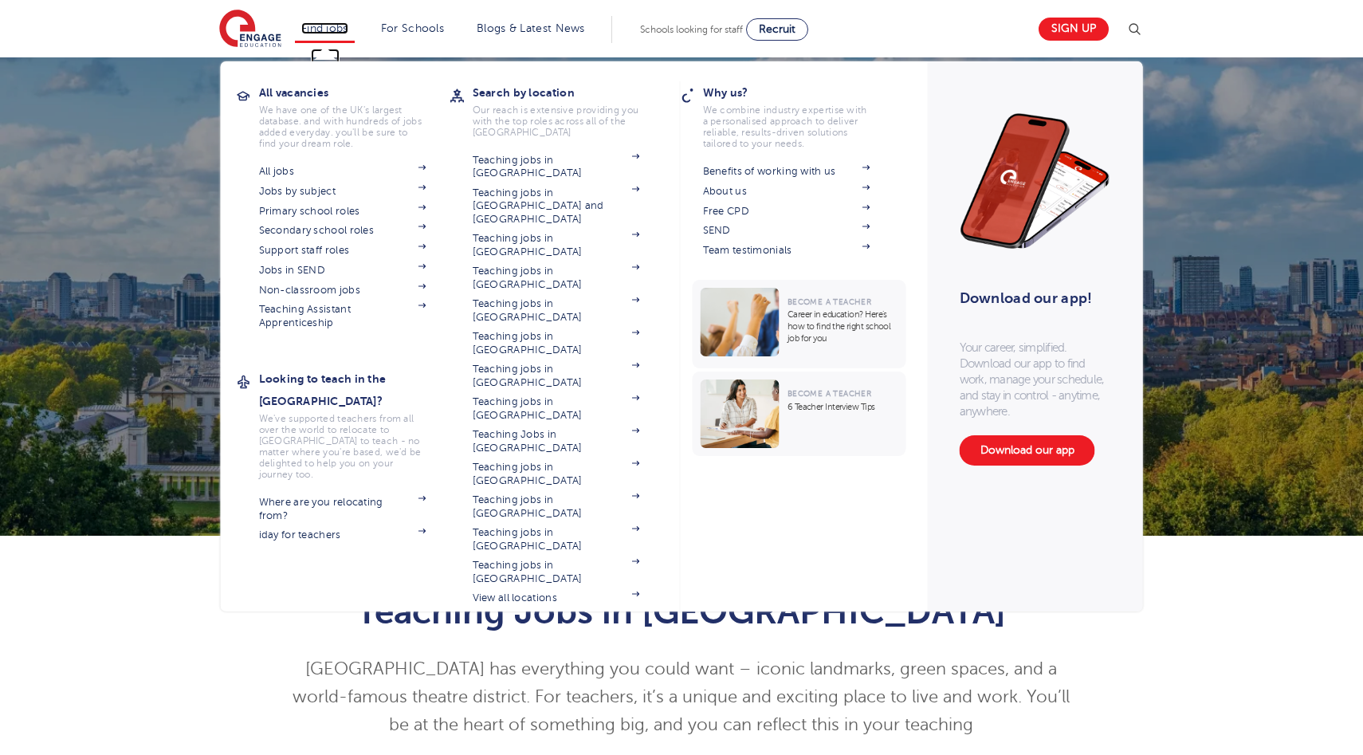
click at [330, 28] on link "Find jobs" at bounding box center [324, 28] width 47 height 12
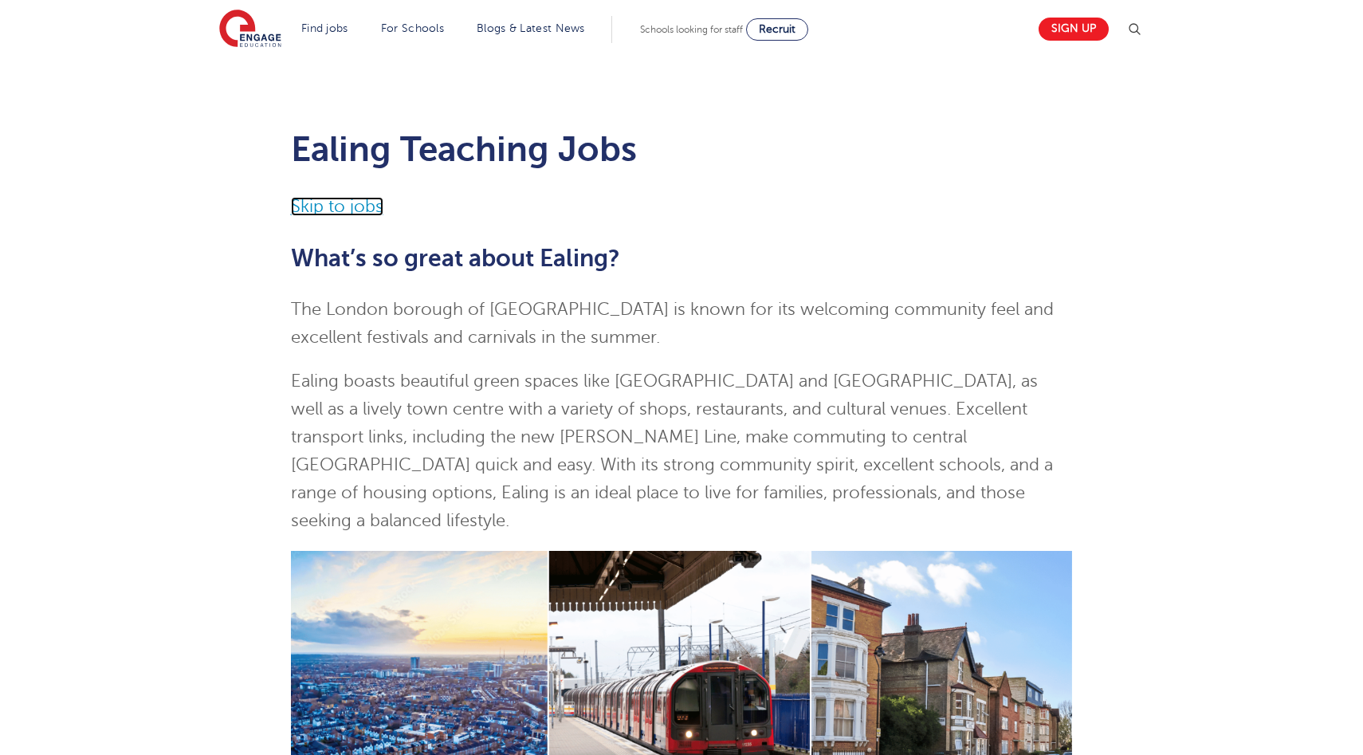
click at [342, 209] on link "Skip to jobs" at bounding box center [337, 206] width 92 height 19
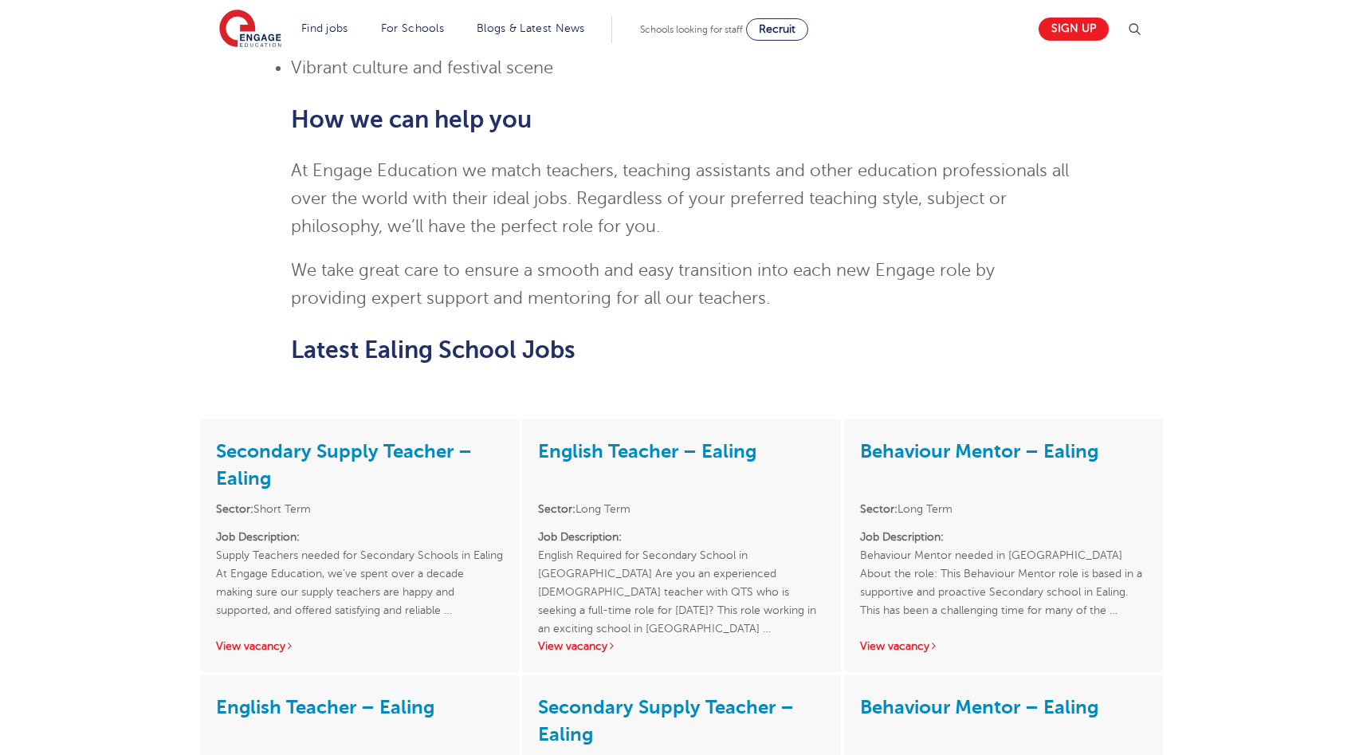
scroll to position [1762, 0]
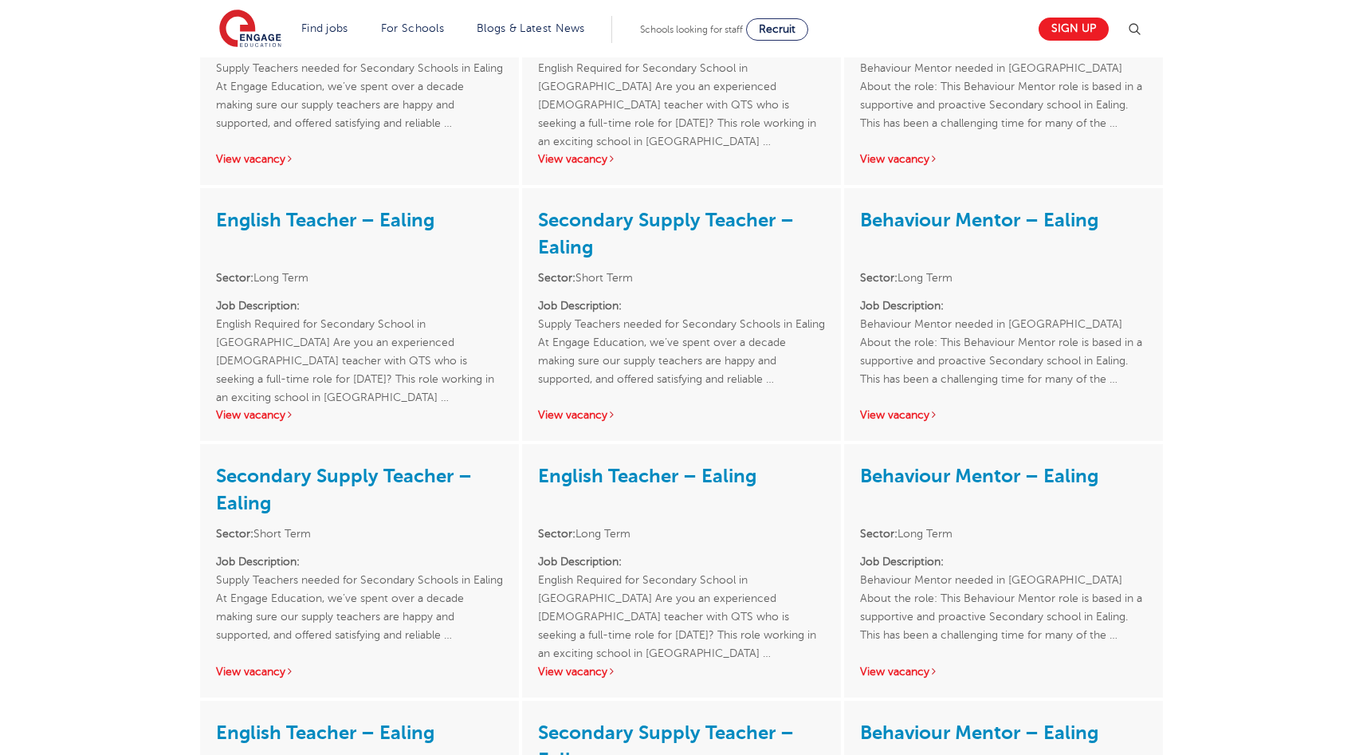
scroll to position [1545, 0]
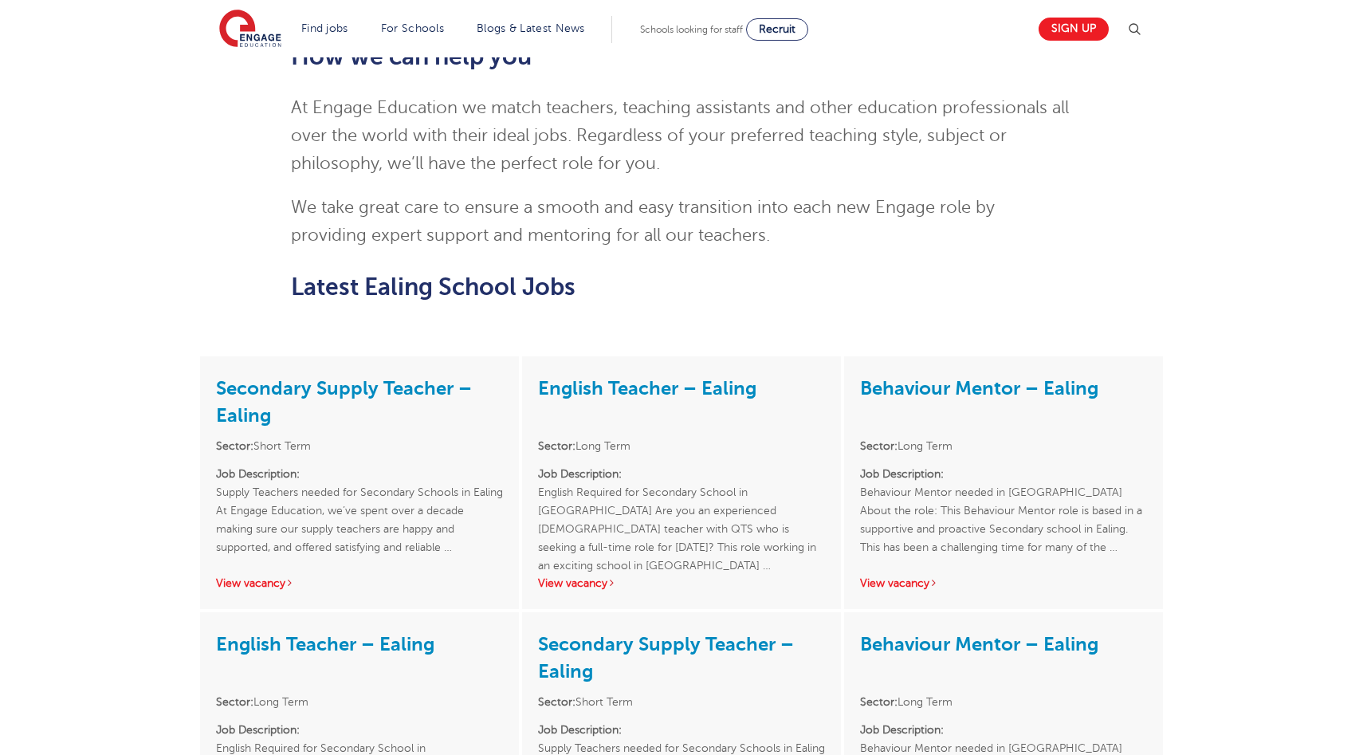
scroll to position [1762, 0]
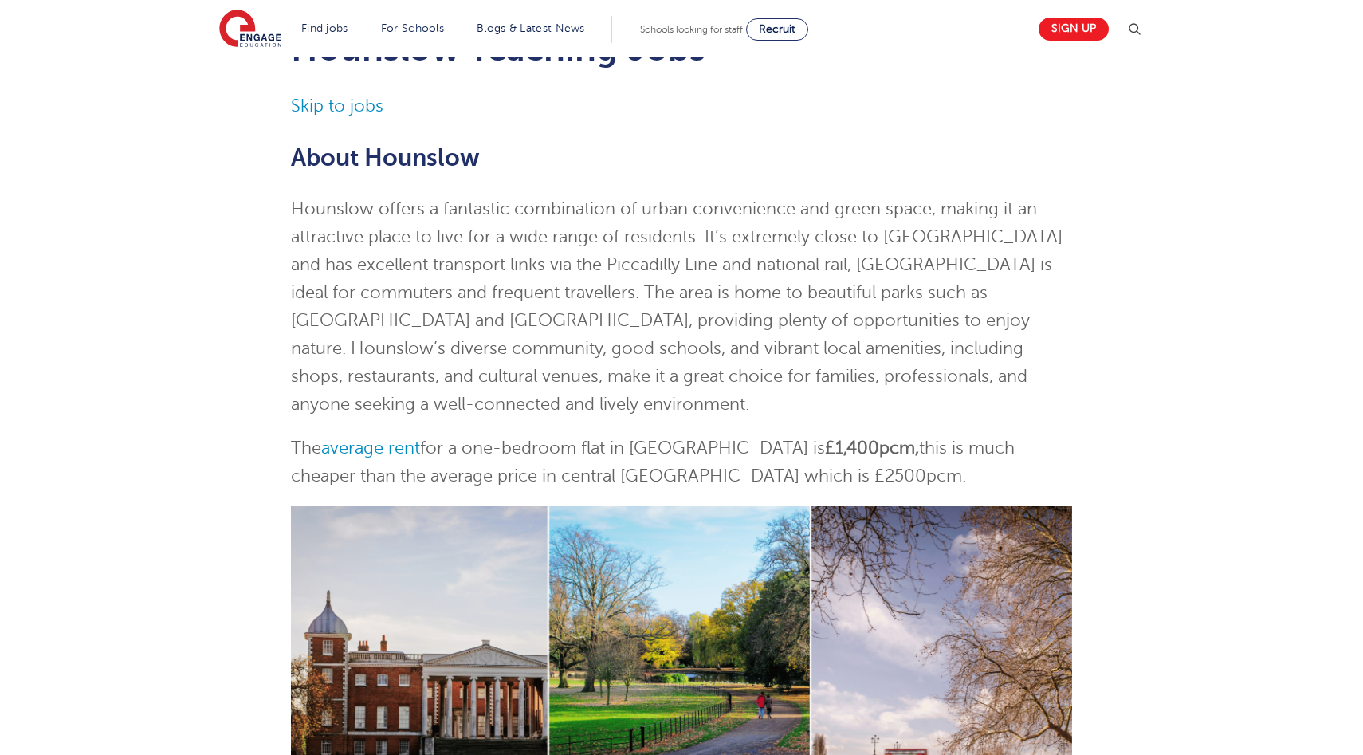
scroll to position [55, 0]
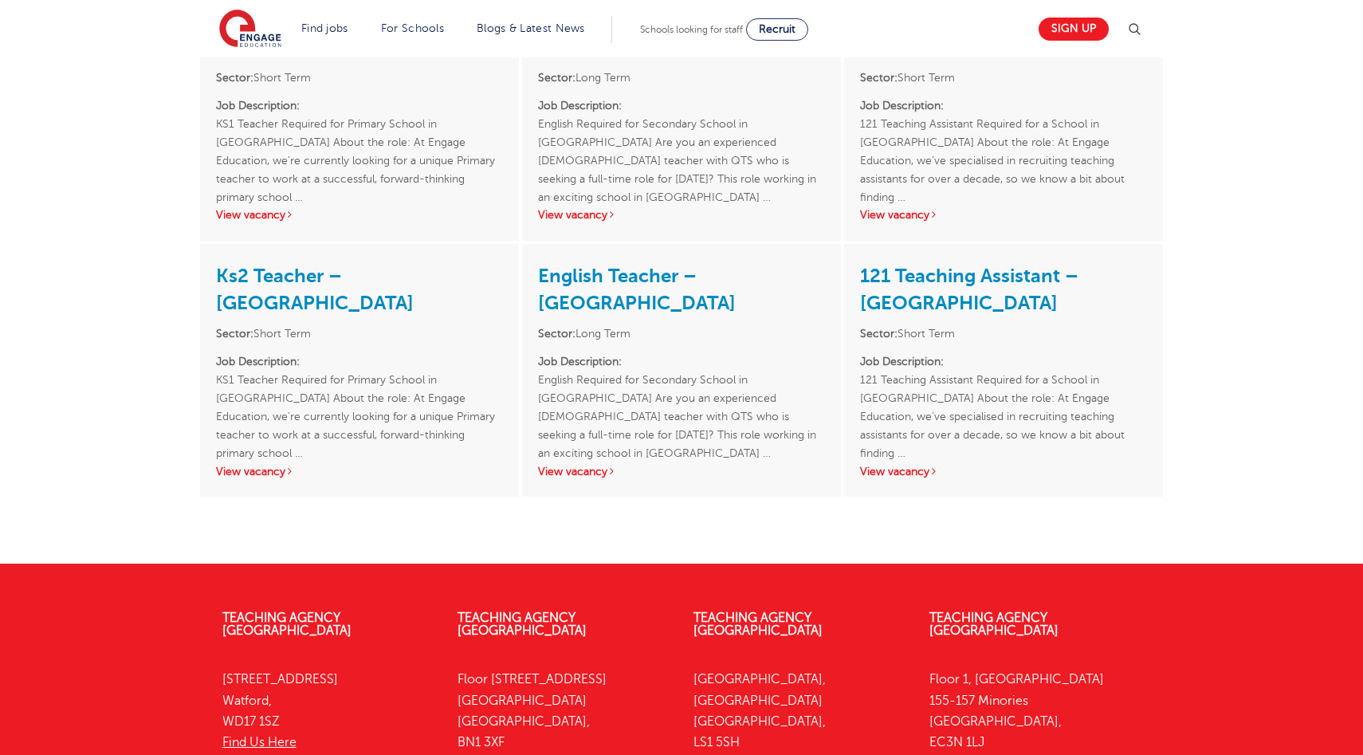
scroll to position [2763, 0]
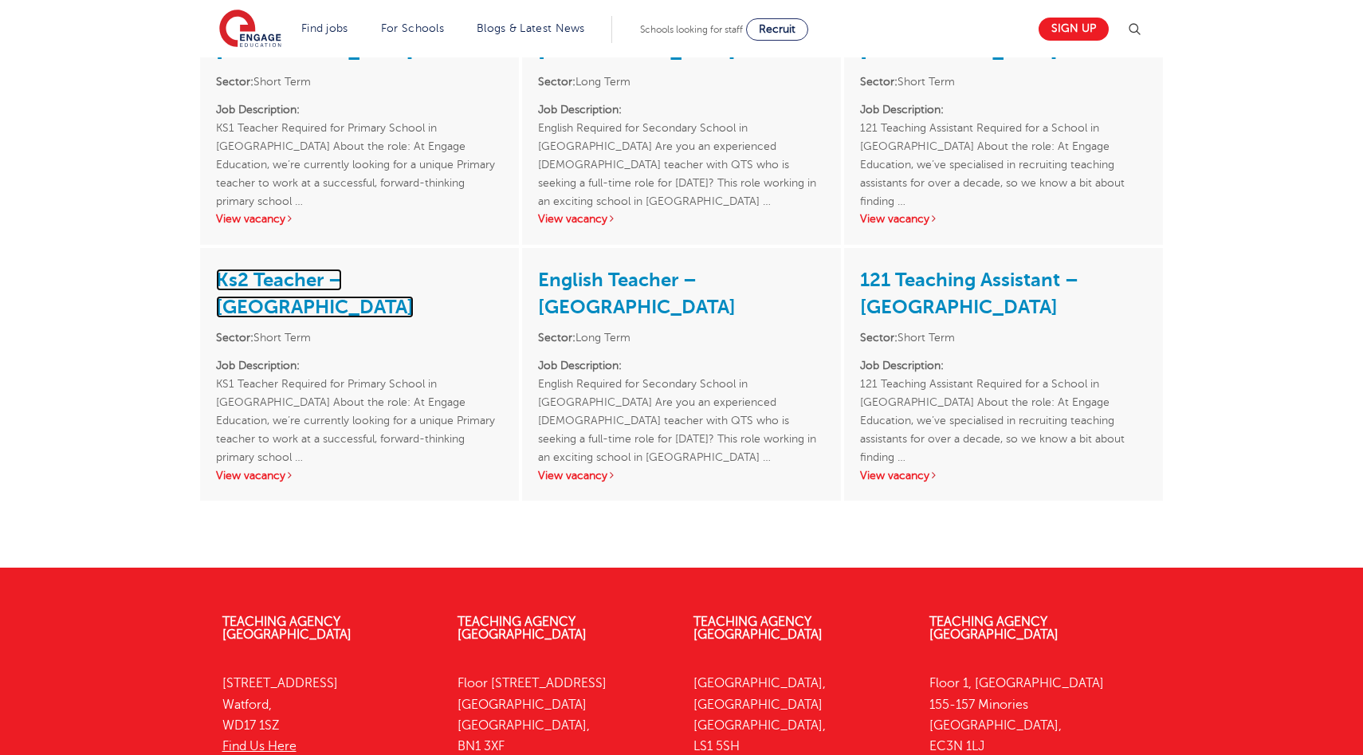
click at [406, 269] on link "Ks2 Teacher – [GEOGRAPHIC_DATA]" at bounding box center [315, 293] width 198 height 49
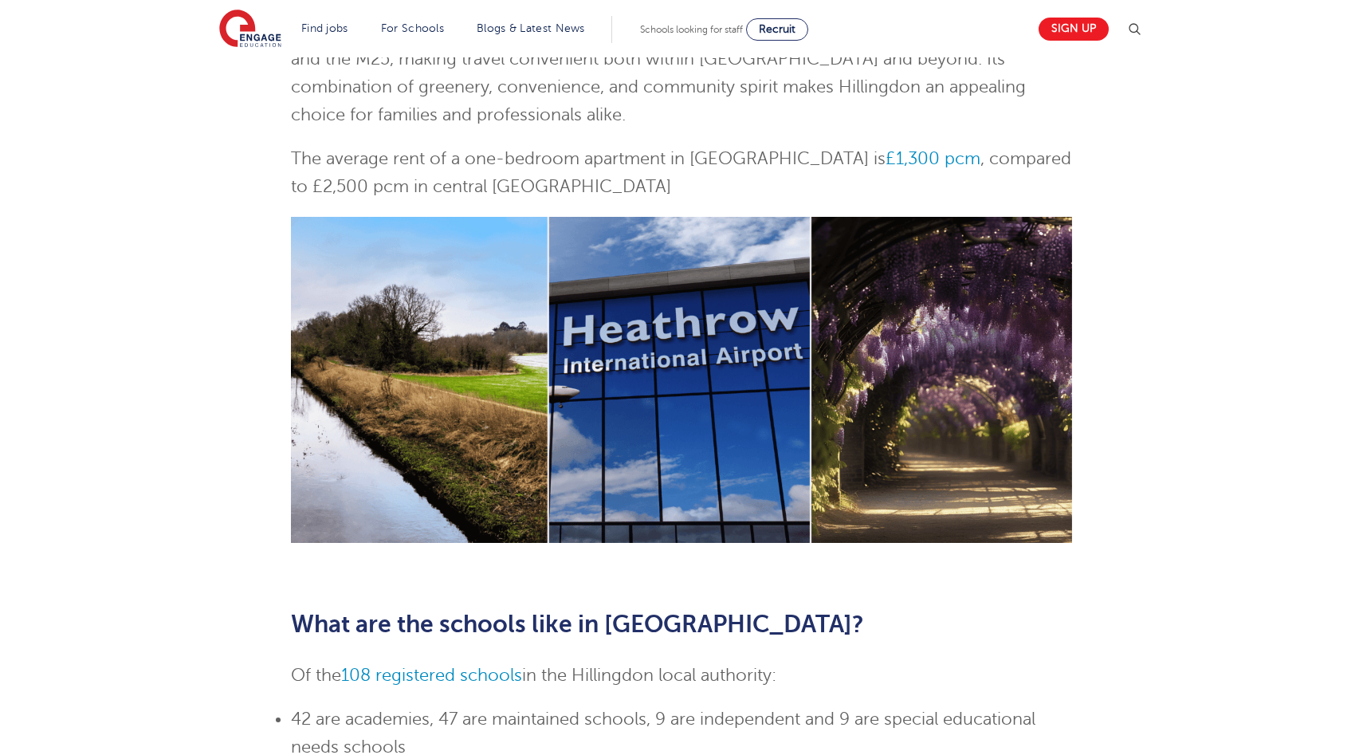
scroll to position [87, 0]
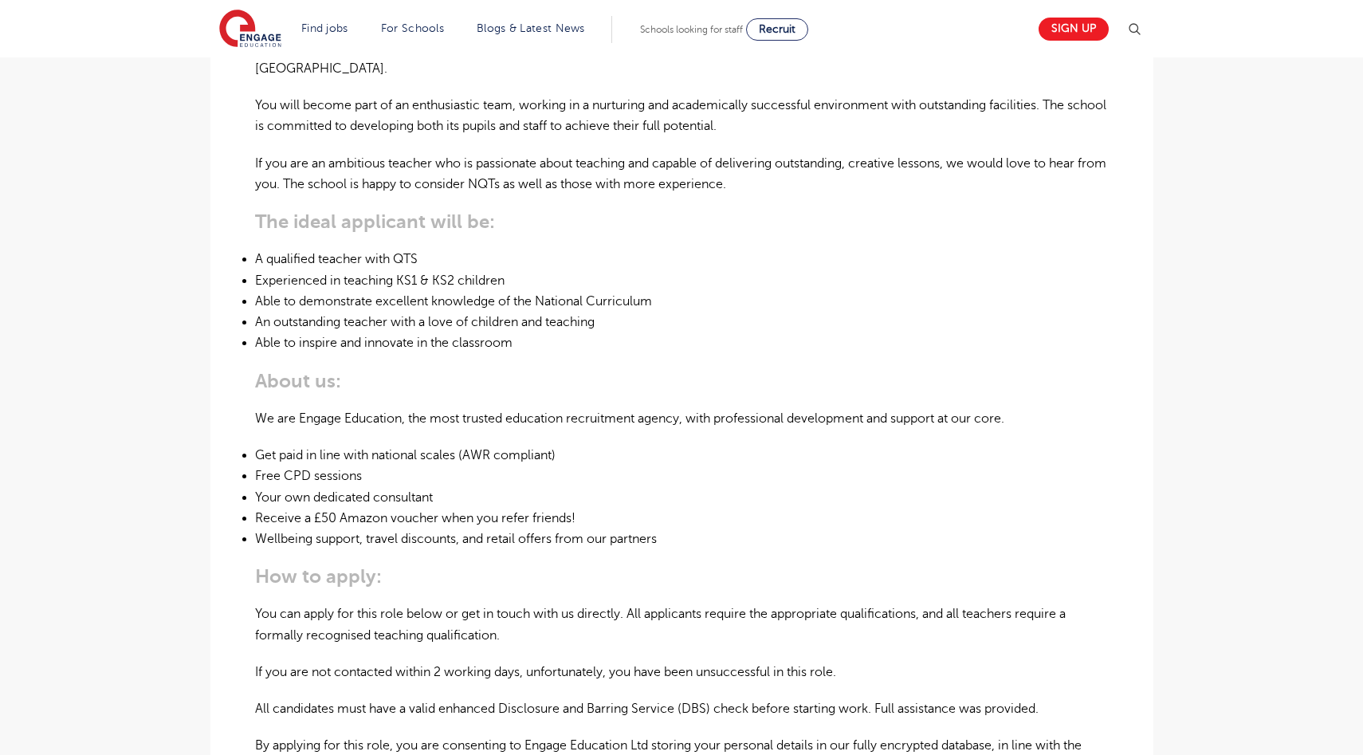
scroll to position [582, 0]
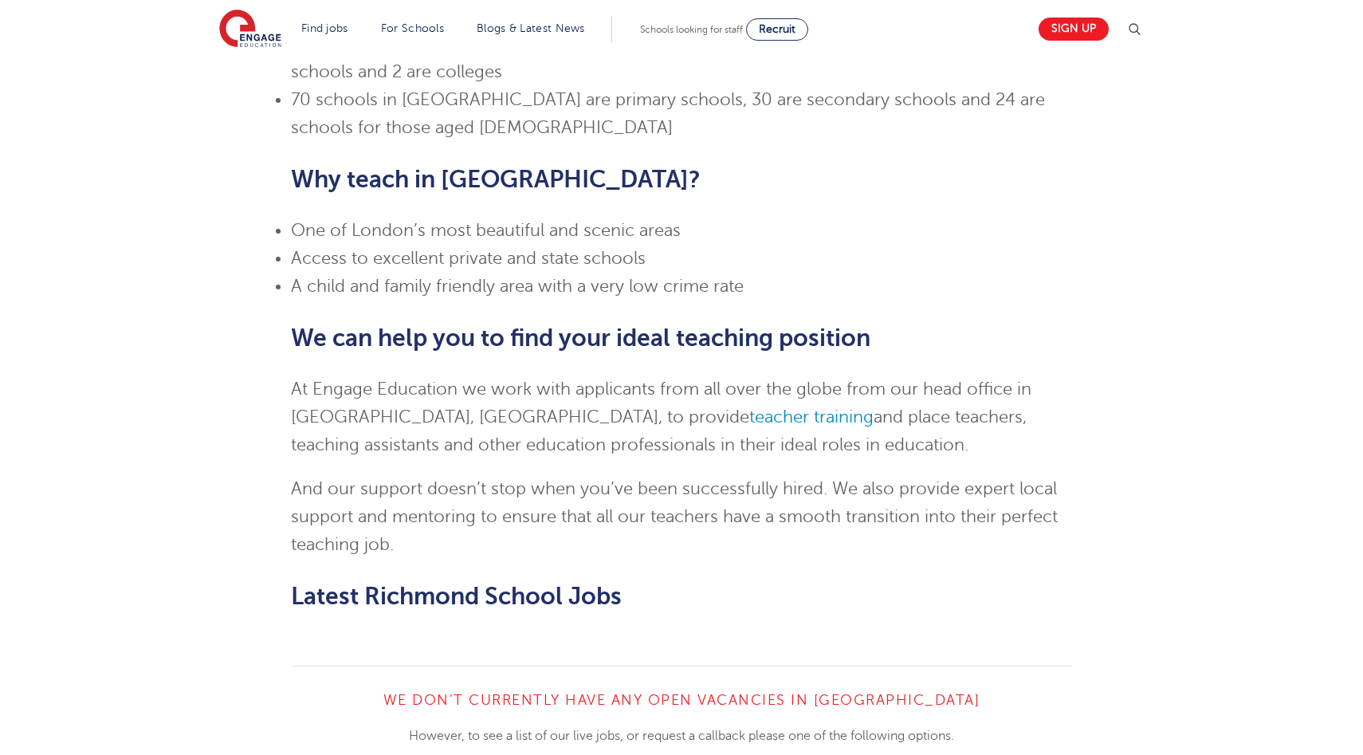
scroll to position [1068, 0]
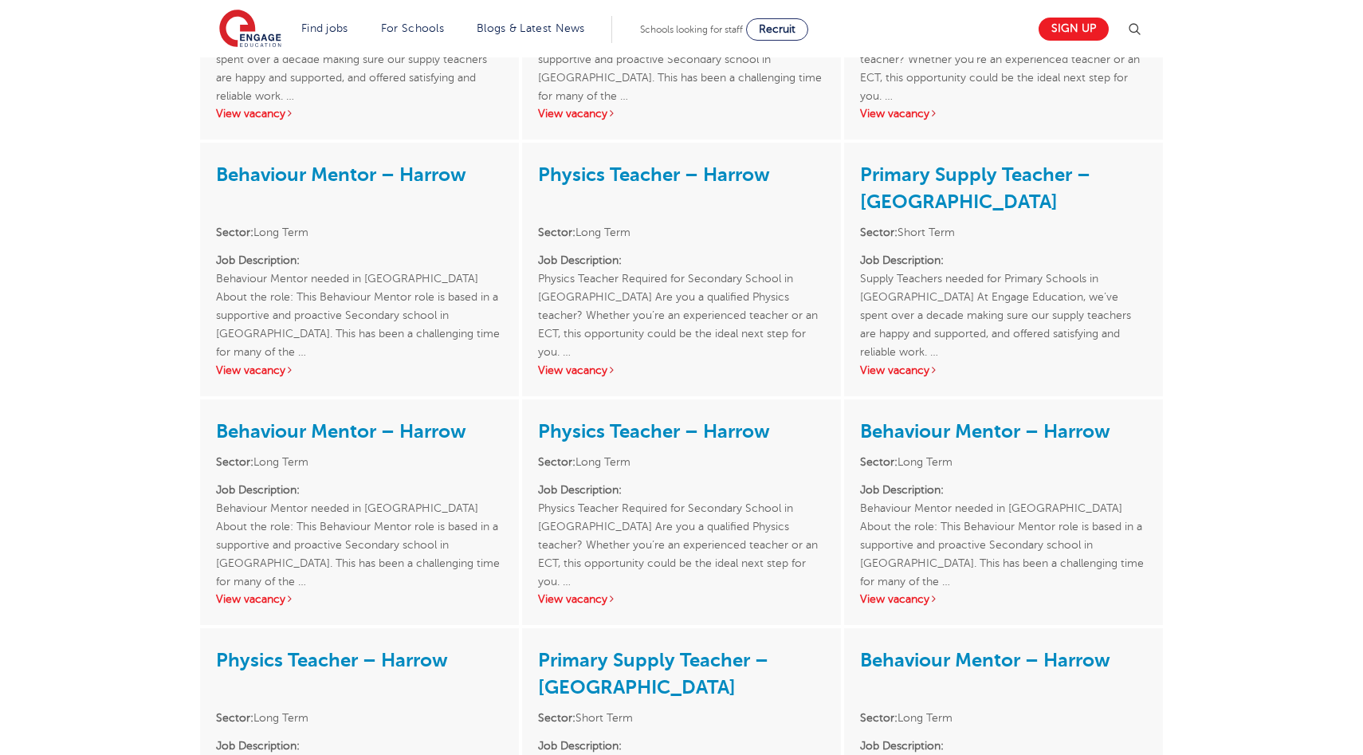
scroll to position [2051, 0]
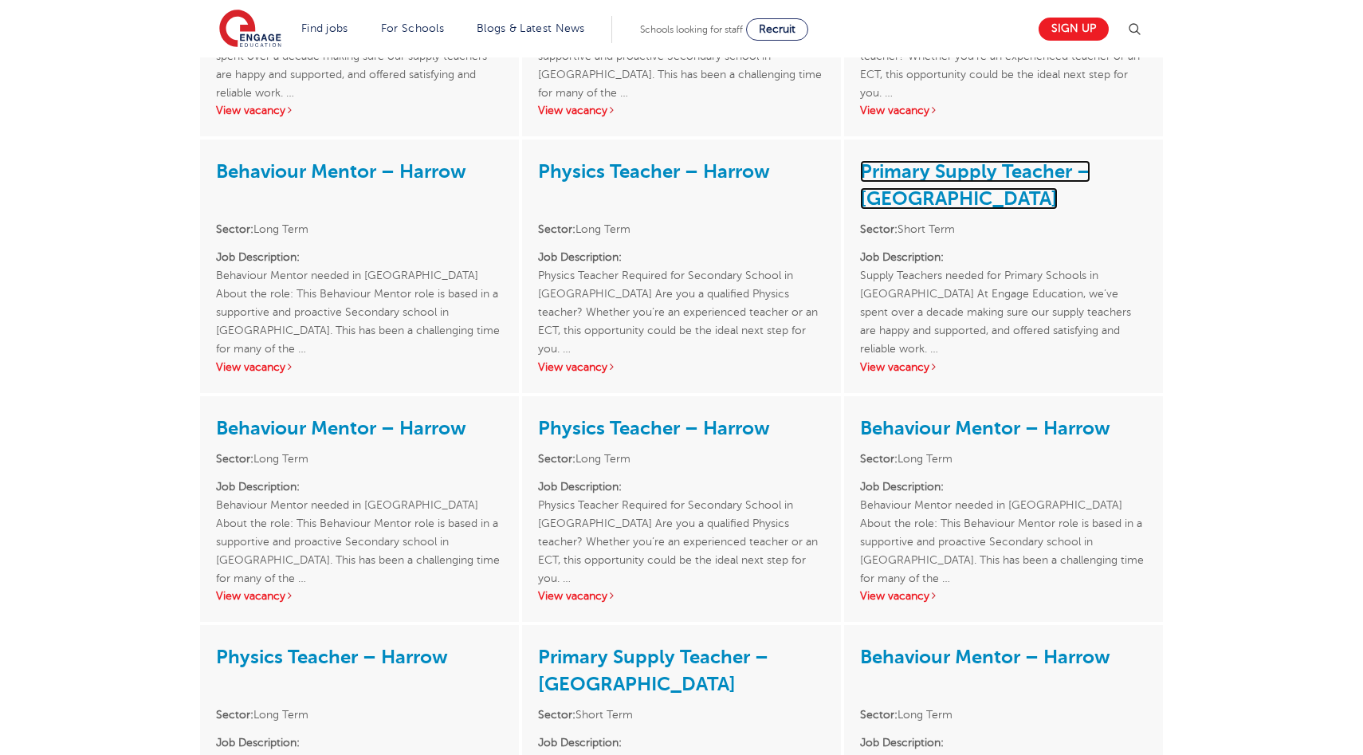
click at [969, 160] on link "Primary Supply Teacher – [GEOGRAPHIC_DATA]" at bounding box center [975, 184] width 230 height 49
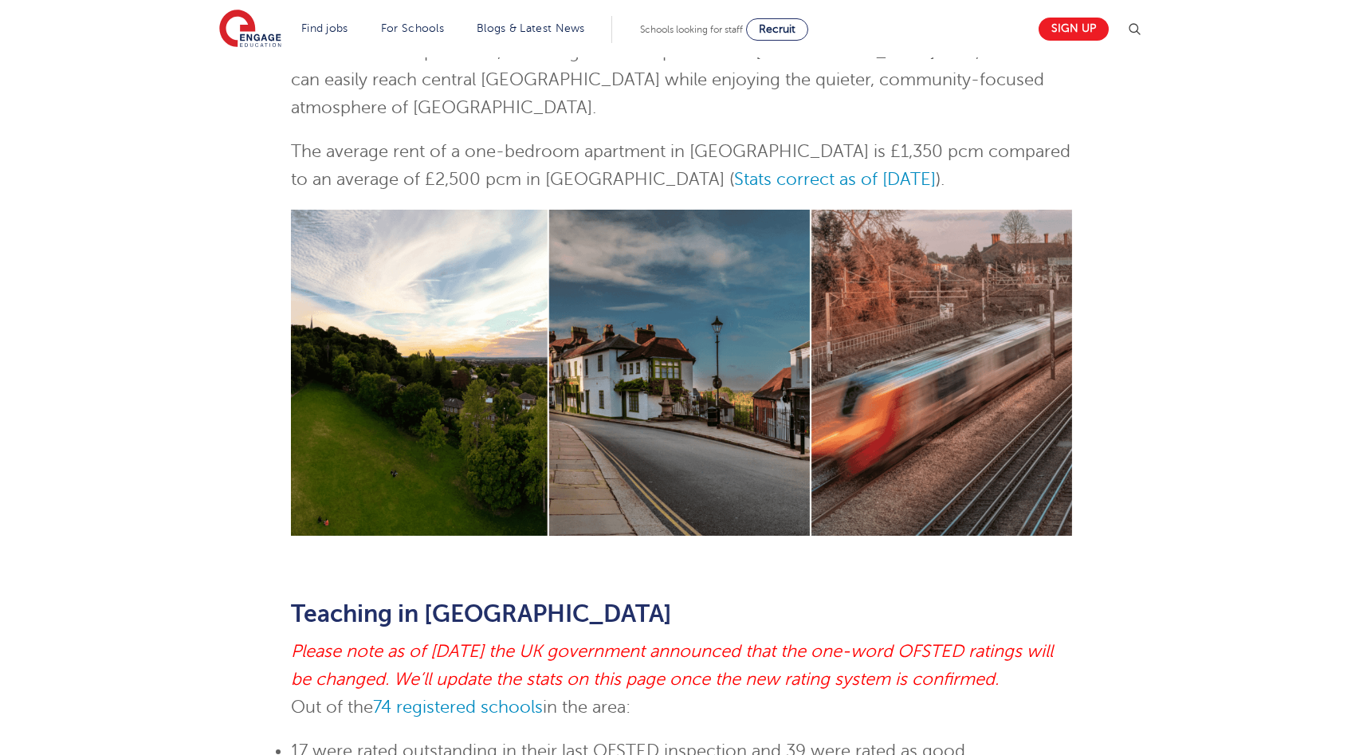
scroll to position [285, 0]
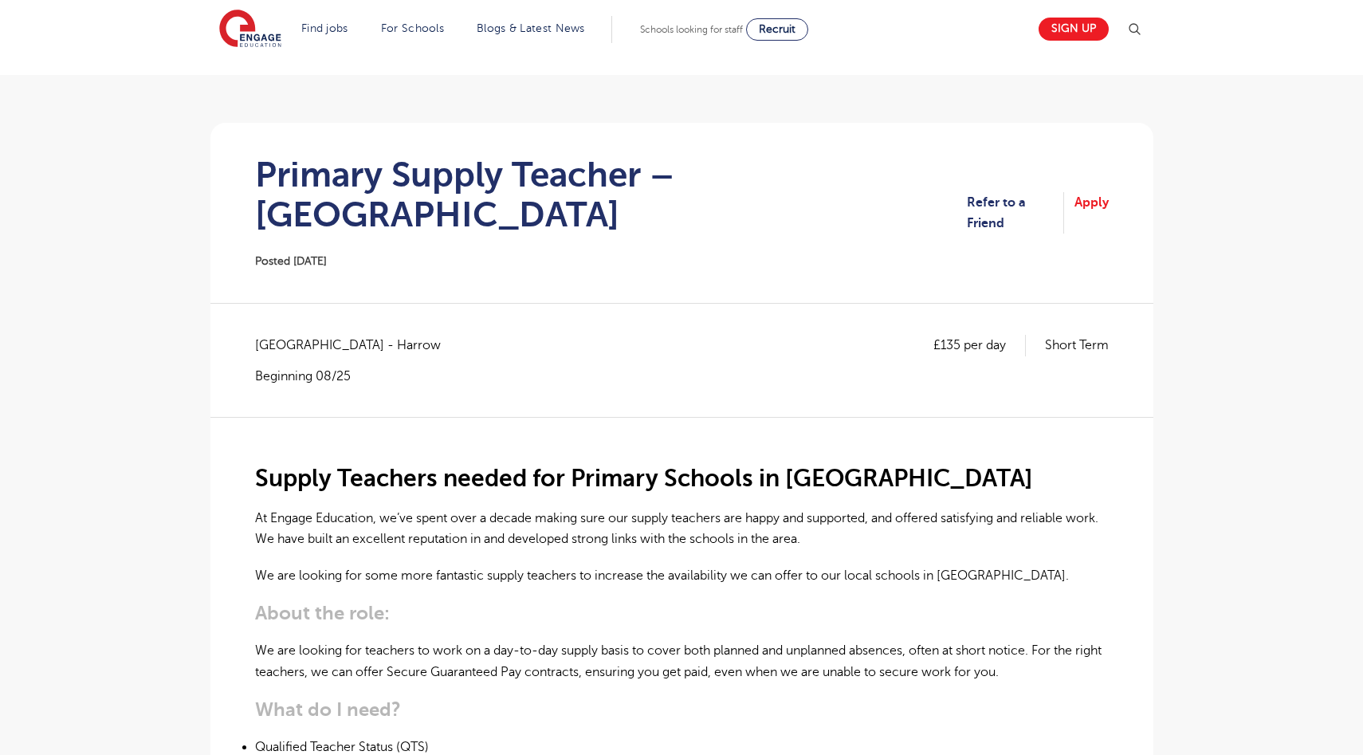
scroll to position [103, 0]
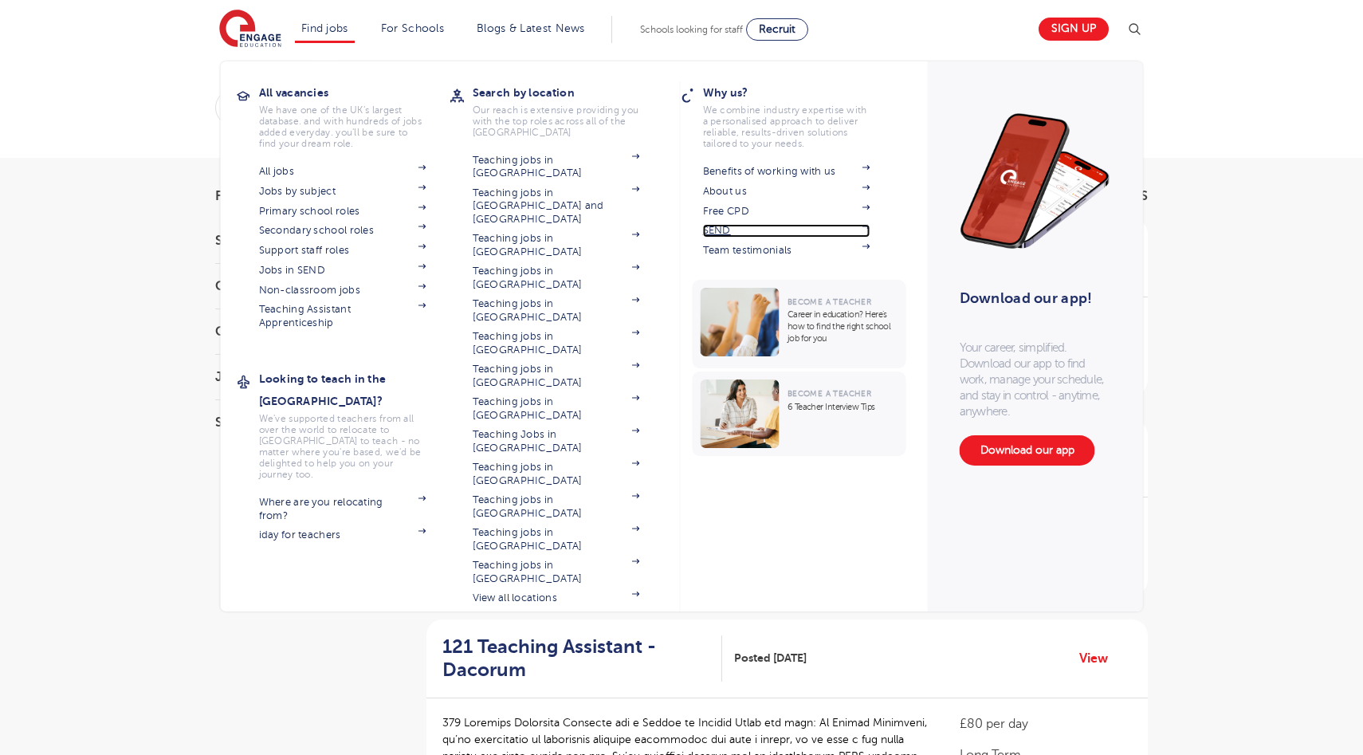
click at [745, 226] on link "SEND" at bounding box center [786, 230] width 167 height 13
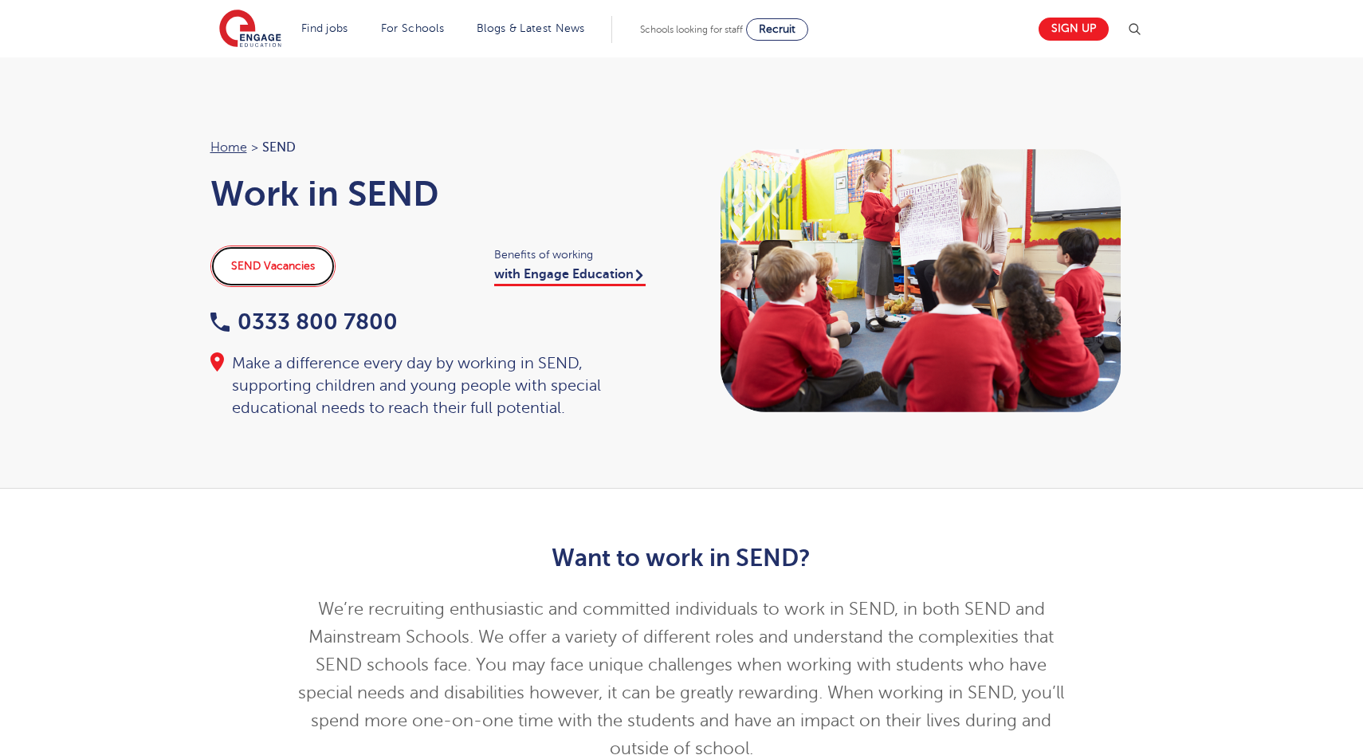
click at [230, 263] on link "SEND Vacancies" at bounding box center [272, 266] width 125 height 41
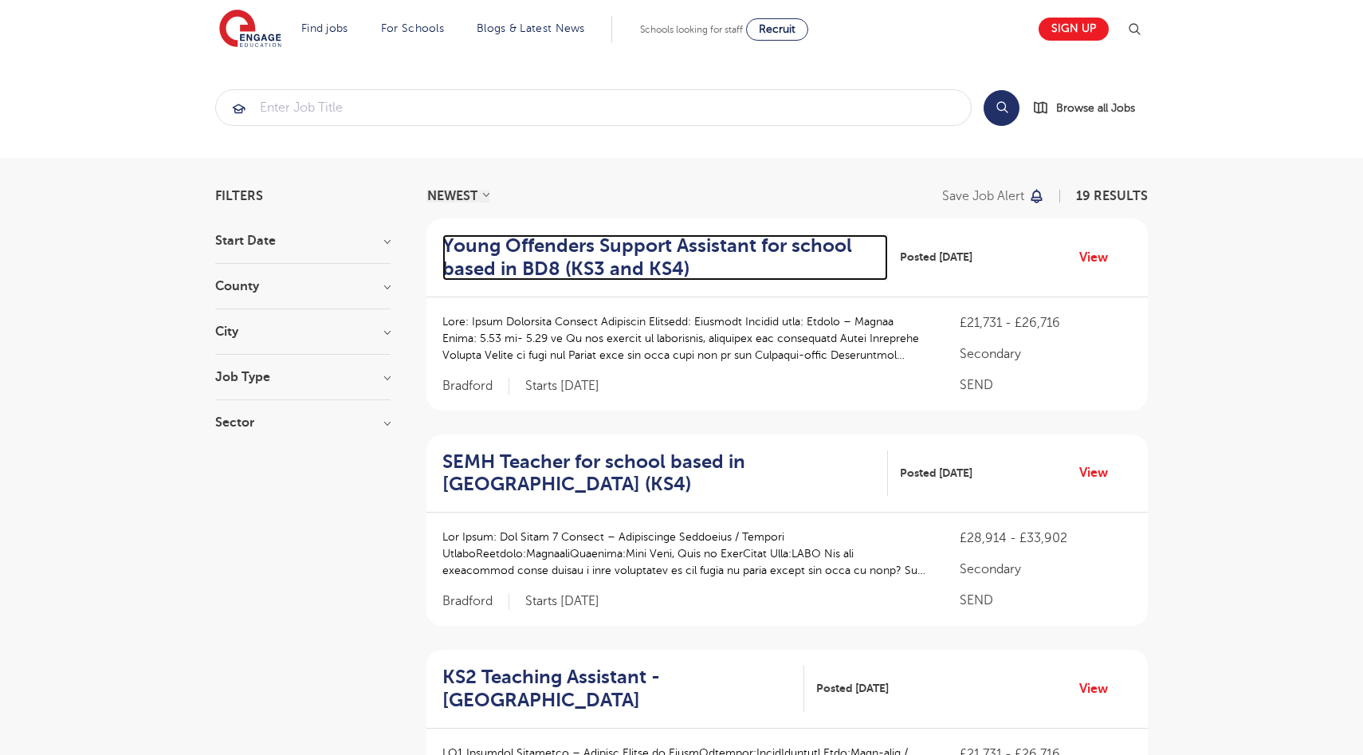
click at [627, 261] on h2 "Young Offenders Support Assistant for school based in BD8 (KS3 and KS4)" at bounding box center [658, 257] width 433 height 46
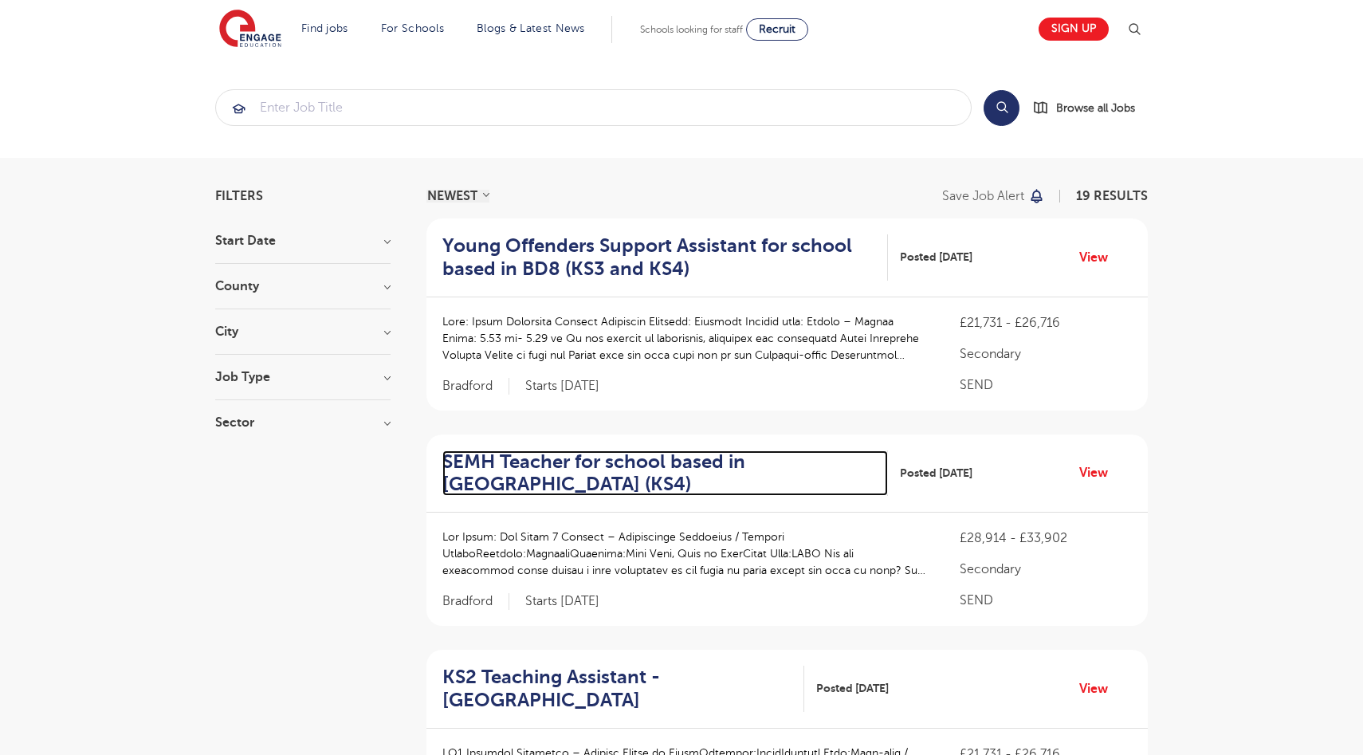
click at [542, 465] on h2 "SEMH Teacher for school based in [GEOGRAPHIC_DATA] (KS4)" at bounding box center [658, 473] width 433 height 46
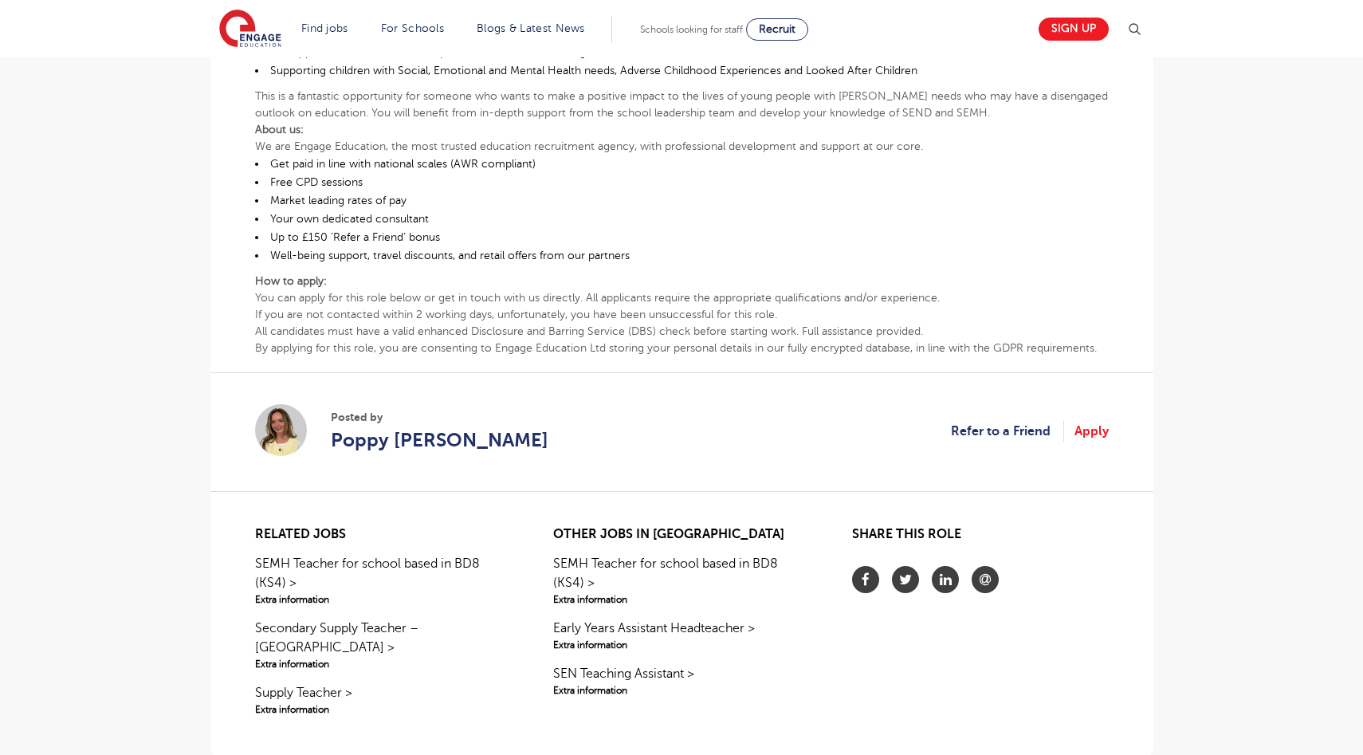
scroll to position [702, 0]
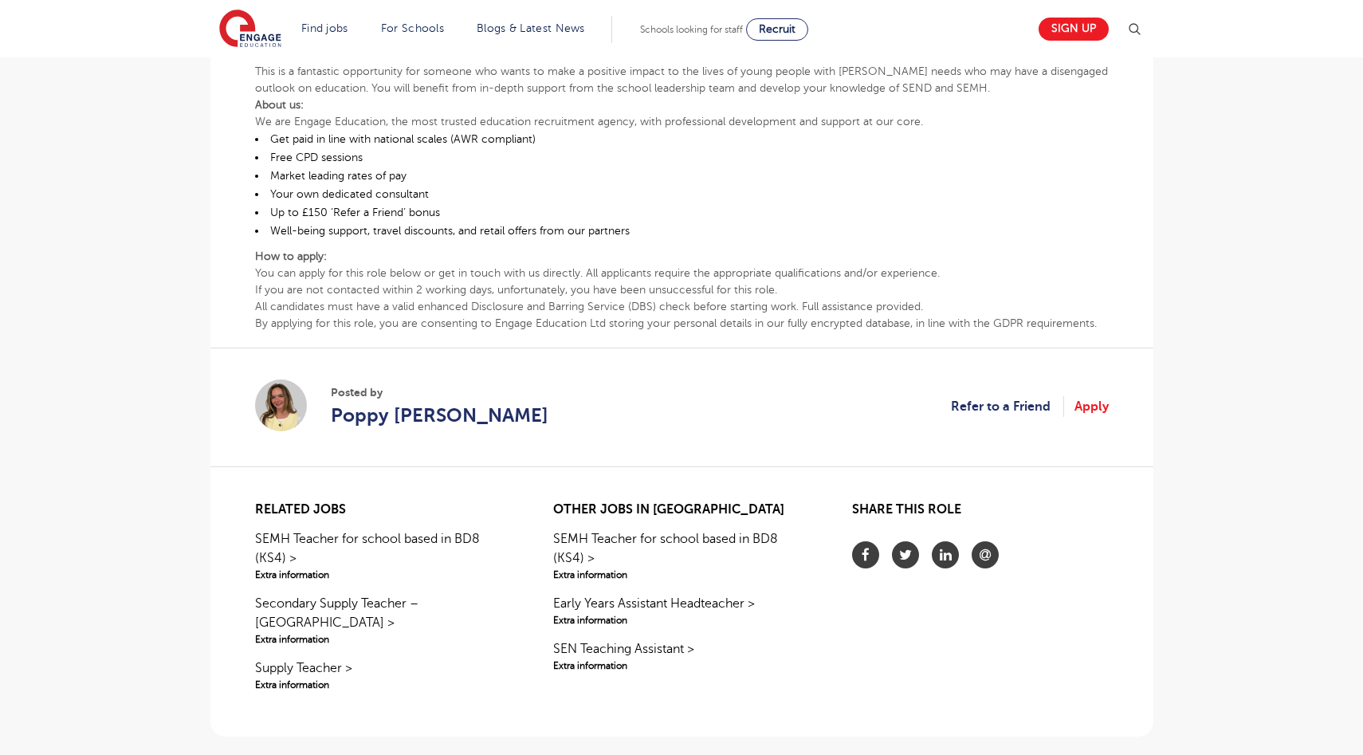
click at [997, 417] on section "Posted by Poppy Burnside Refer to a Friend Apply" at bounding box center [682, 407] width 854 height 119
click at [997, 408] on link "Refer to a Friend" at bounding box center [1007, 406] width 113 height 21
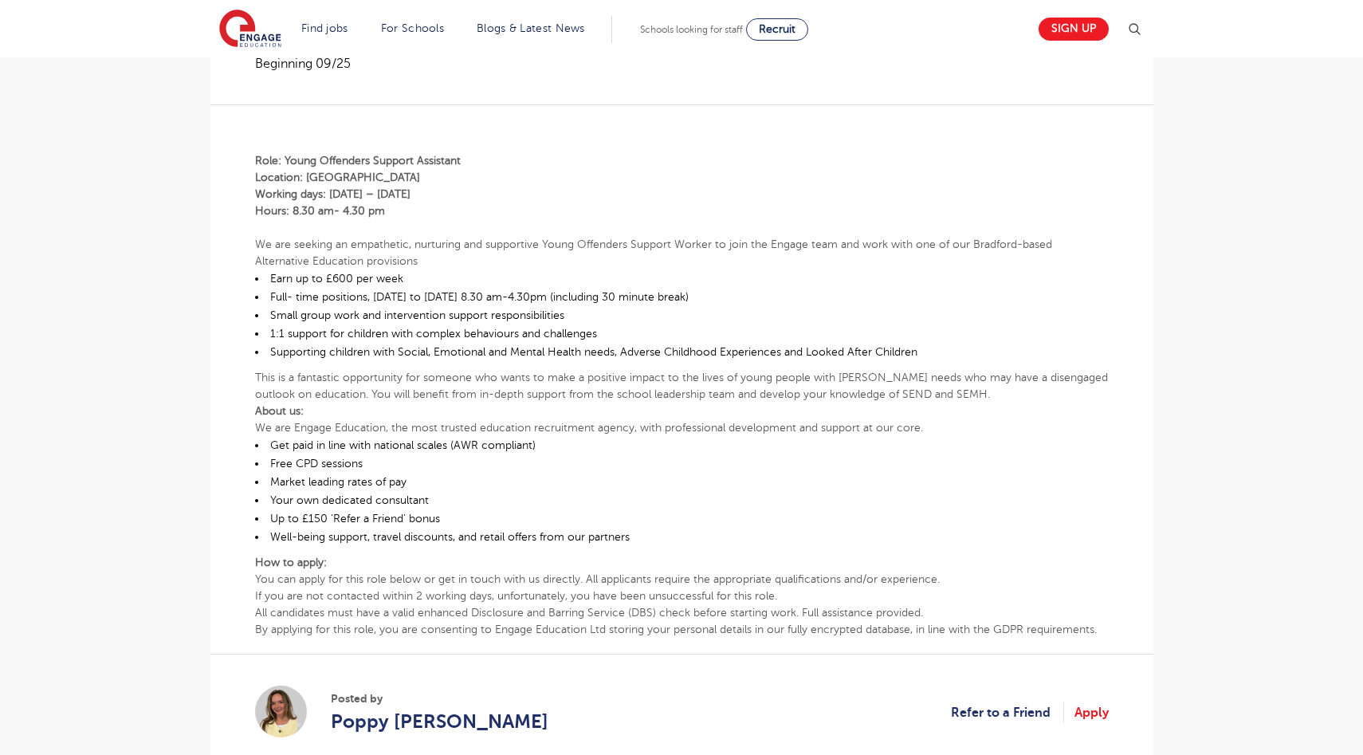
scroll to position [0, 0]
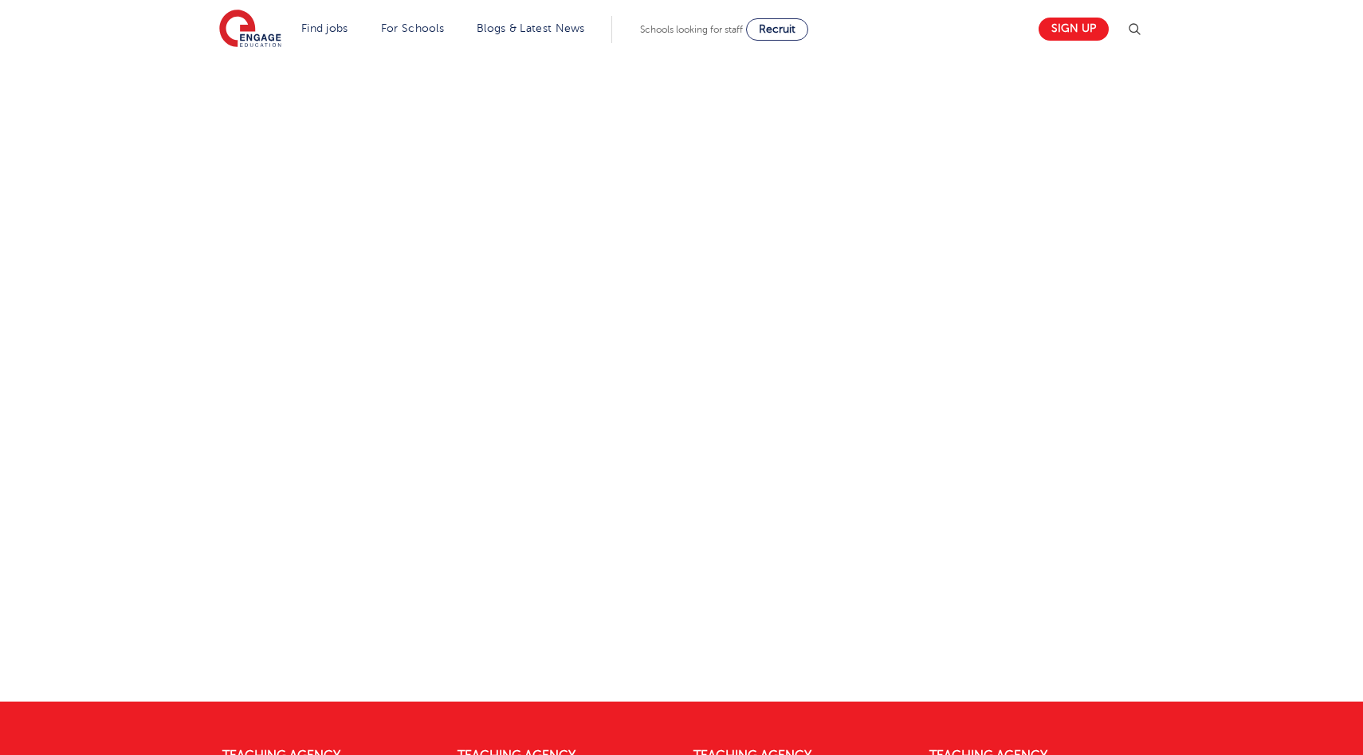
scroll to position [372, 0]
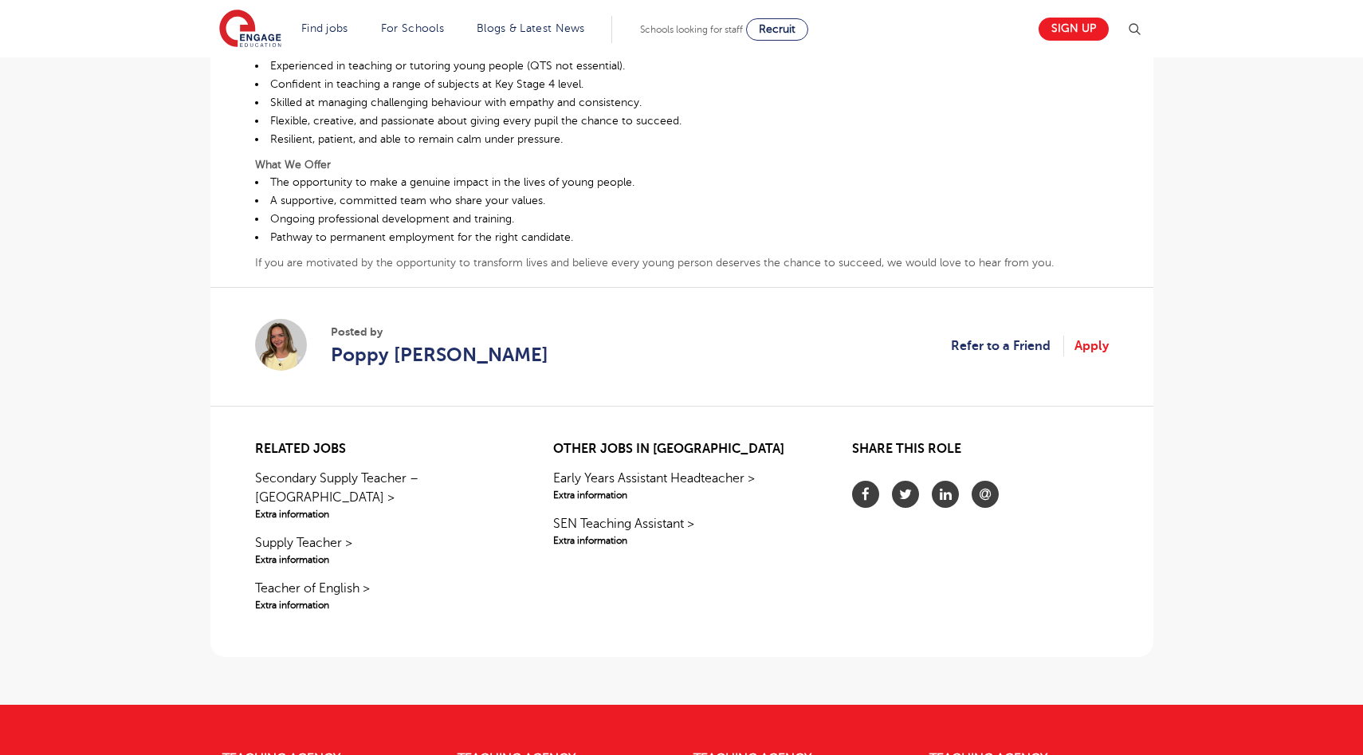
scroll to position [809, 0]
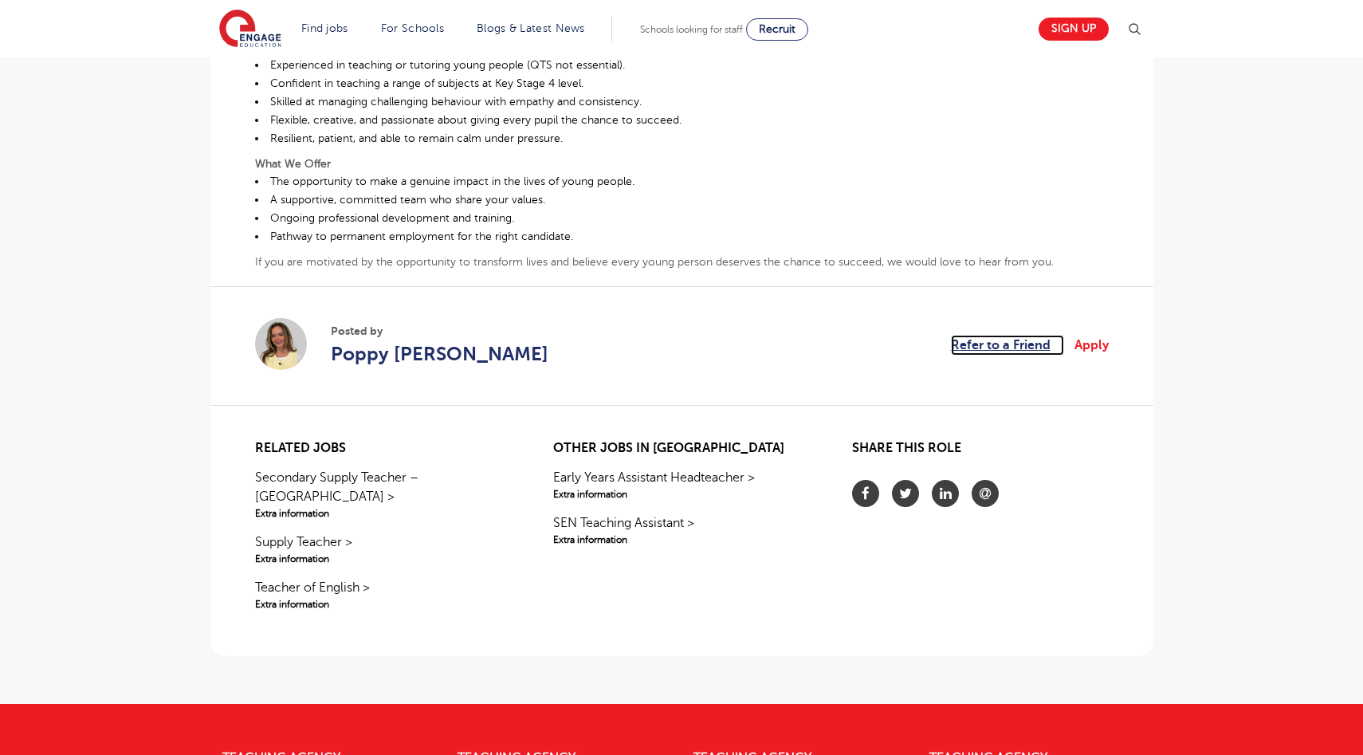
click at [1019, 348] on link "Refer to a Friend" at bounding box center [1007, 345] width 113 height 21
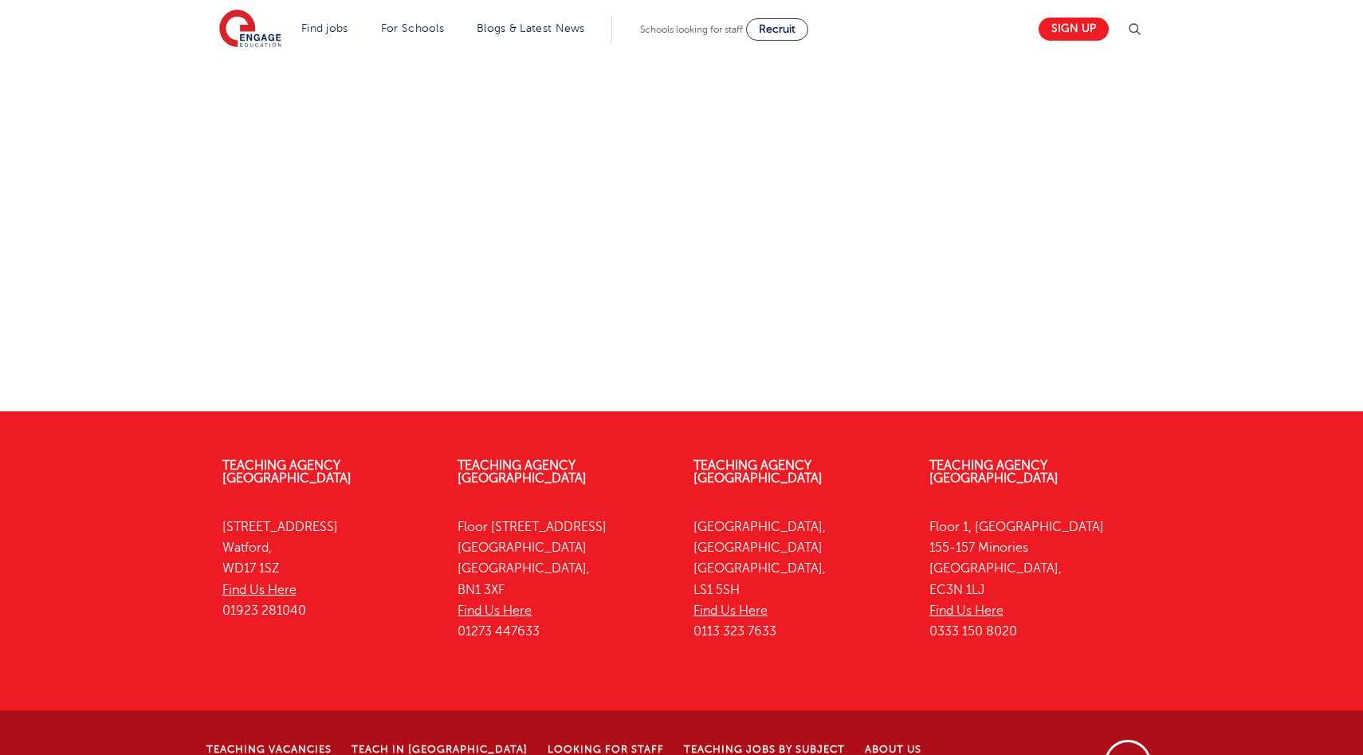
scroll to position [417, 0]
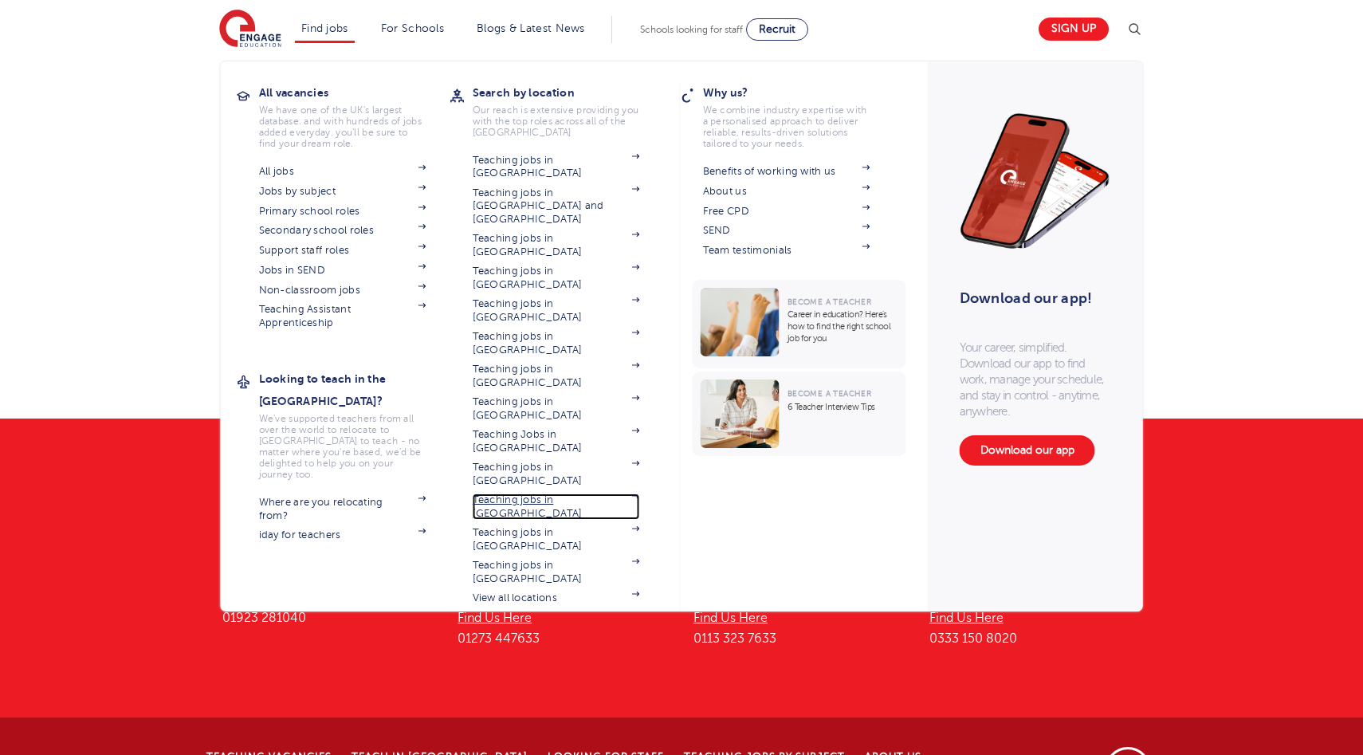
click at [571, 493] on link "Teaching jobs in [GEOGRAPHIC_DATA]" at bounding box center [556, 506] width 167 height 26
